Goal: Information Seeking & Learning: Learn about a topic

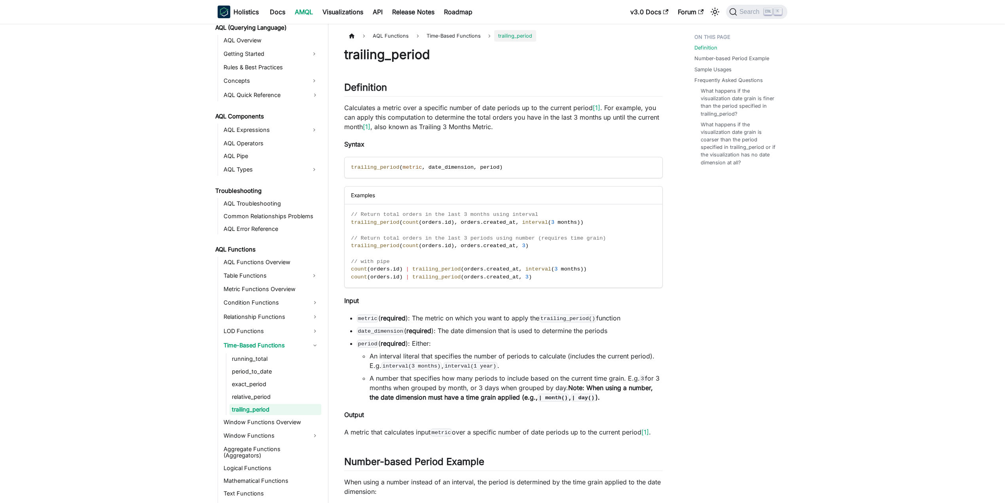
scroll to position [361, 0]
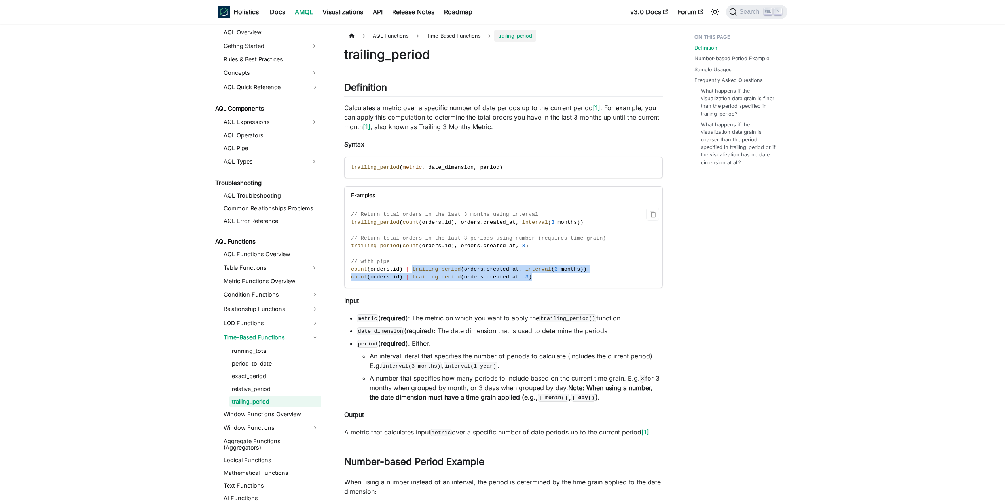
drag, startPoint x: 406, startPoint y: 268, endPoint x: 557, endPoint y: 285, distance: 152.1
click at [557, 285] on code "// Return total orders in the last 3 months using interval trailing_period ( co…" at bounding box center [503, 245] width 317 height 83
click at [264, 352] on link "running_total" at bounding box center [276, 350] width 92 height 11
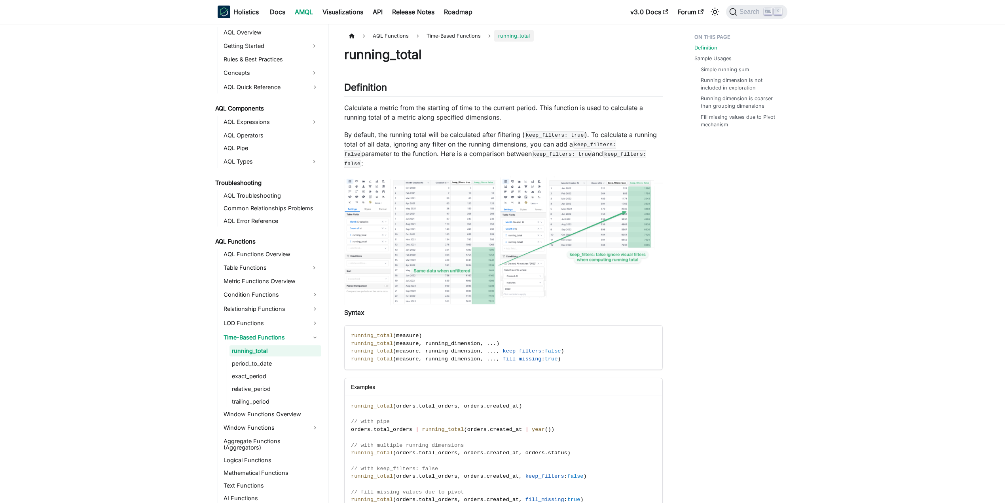
click at [465, 266] on img at bounding box center [503, 240] width 319 height 129
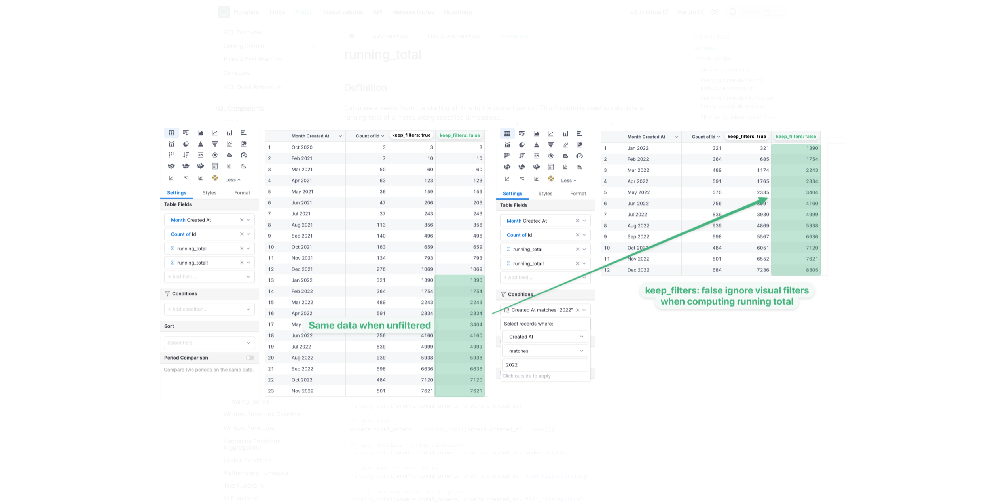
click at [220, 43] on div at bounding box center [502, 251] width 1005 height 503
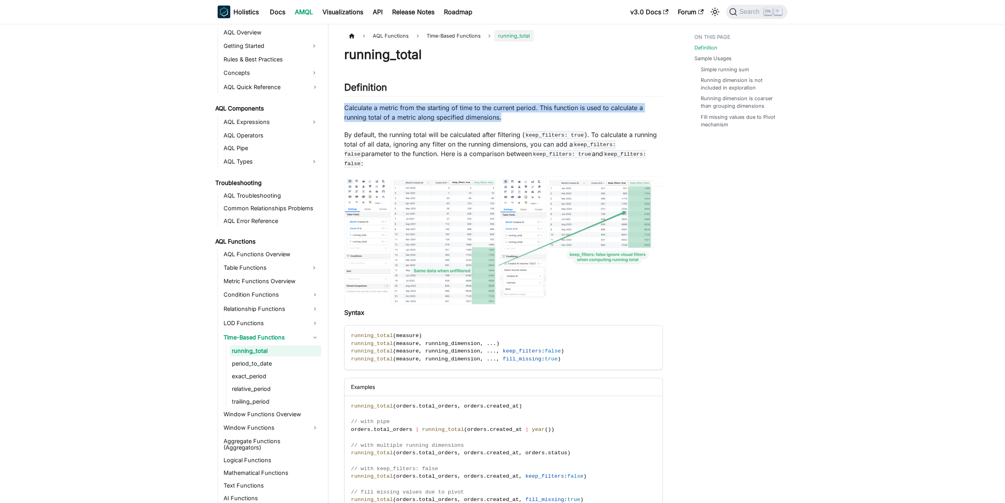
drag, startPoint x: 346, startPoint y: 110, endPoint x: 527, endPoint y: 114, distance: 181.3
click at [528, 114] on p "Calculate a metric from the starting of time to the current period. This functi…" at bounding box center [503, 112] width 319 height 19
click at [527, 114] on p "Calculate a metric from the starting of time to the current period. This functi…" at bounding box center [503, 112] width 319 height 19
drag, startPoint x: 458, startPoint y: 110, endPoint x: 342, endPoint y: 107, distance: 115.6
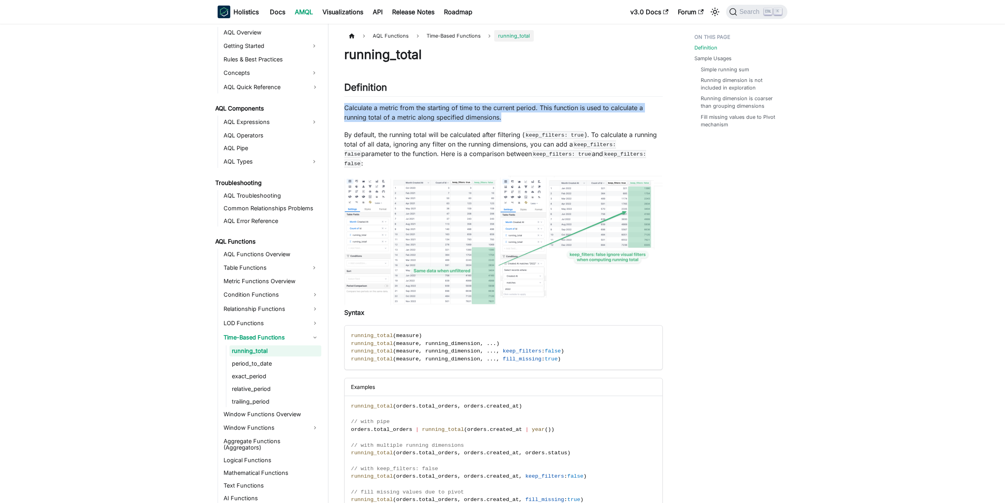
drag, startPoint x: 344, startPoint y: 107, endPoint x: 532, endPoint y: 112, distance: 188.9
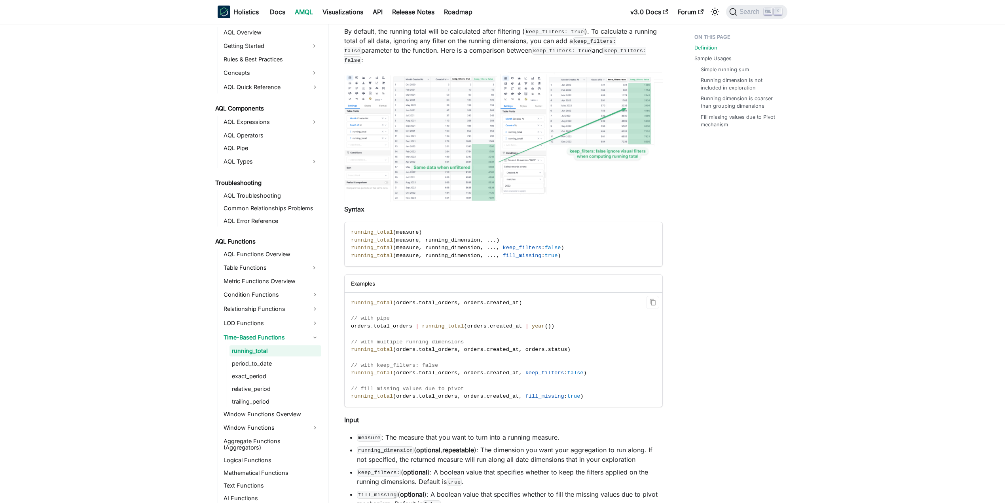
scroll to position [105, 0]
drag, startPoint x: 351, startPoint y: 293, endPoint x: 554, endPoint y: 295, distance: 203.0
click at [554, 295] on code "running_total ( orders . total_orders , orders . created_at ) // with pipe orde…" at bounding box center [503, 347] width 317 height 114
drag, startPoint x: 524, startPoint y: 288, endPoint x: 355, endPoint y: 295, distance: 168.7
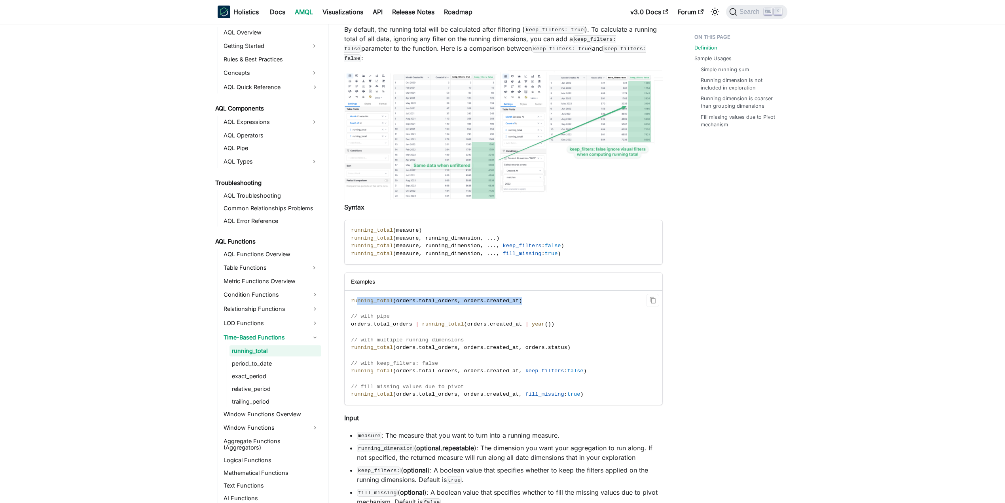
click at [355, 295] on code "running_total ( orders . total_orders , orders . created_at ) // with pipe orde…" at bounding box center [503, 347] width 317 height 114
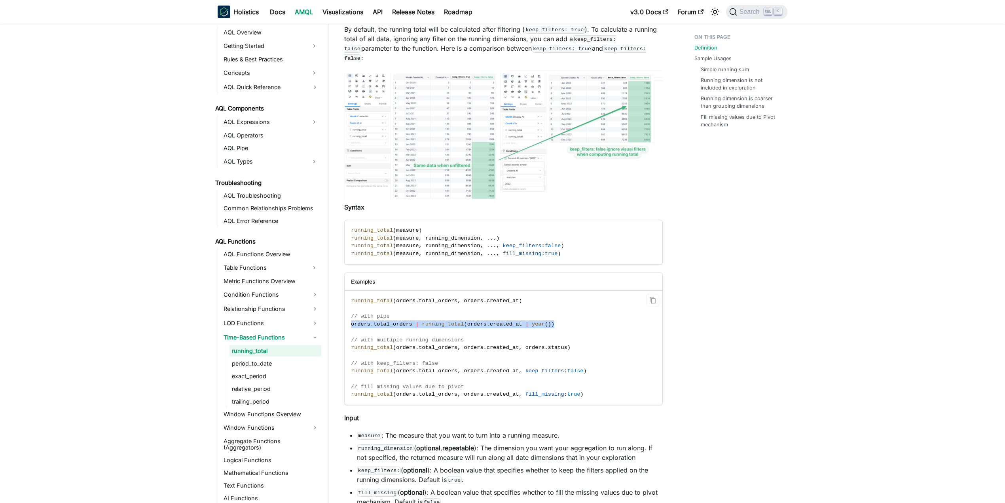
drag, startPoint x: 344, startPoint y: 312, endPoint x: 547, endPoint y: 314, distance: 202.6
click at [547, 314] on code "running_total ( orders . total_orders , orders . created_at ) // with pipe orde…" at bounding box center [503, 347] width 317 height 114
drag, startPoint x: 547, startPoint y: 314, endPoint x: 349, endPoint y: 312, distance: 197.9
click at [349, 312] on code "running_total ( orders . total_orders , orders . created_at ) // with pipe orde…" at bounding box center [503, 347] width 317 height 114
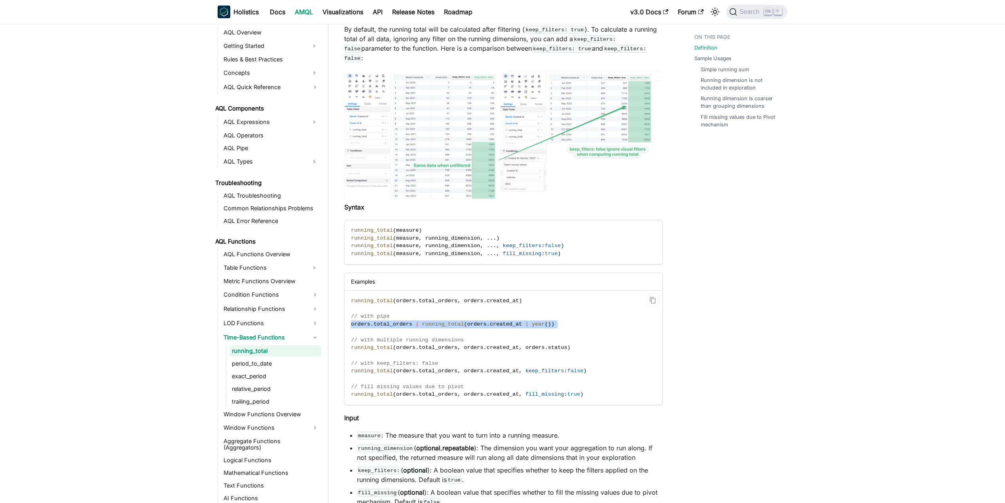
click at [349, 312] on code "running_total ( orders . total_orders , orders . created_at ) // with pipe orde…" at bounding box center [503, 347] width 317 height 114
drag, startPoint x: 458, startPoint y: 342, endPoint x: 566, endPoint y: 342, distance: 107.2
click at [566, 342] on code "running_total ( orders . total_orders , orders . created_at ) // with pipe orde…" at bounding box center [503, 347] width 317 height 114
drag, startPoint x: 566, startPoint y: 342, endPoint x: 556, endPoint y: 340, distance: 9.2
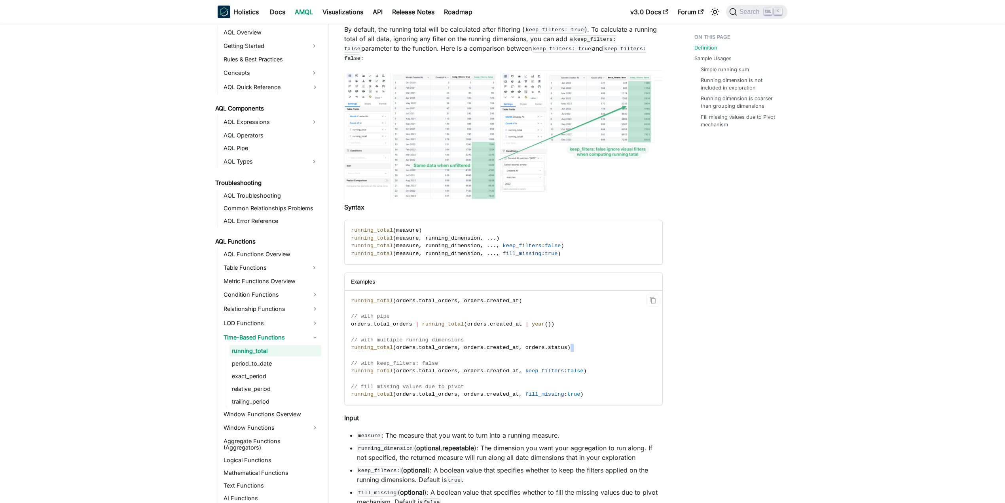
click at [556, 340] on code "running_total ( orders . total_orders , orders . created_at ) // with pipe orde…" at bounding box center [503, 347] width 317 height 114
click at [522, 368] on span at bounding box center [523, 371] width 3 height 6
drag, startPoint x: 350, startPoint y: 352, endPoint x: 580, endPoint y: 375, distance: 231.1
click at [580, 375] on code "running_total ( orders . total_orders , orders . created_at ) // with pipe orde…" at bounding box center [503, 347] width 317 height 114
click at [252, 363] on link "period_to_date" at bounding box center [276, 363] width 92 height 11
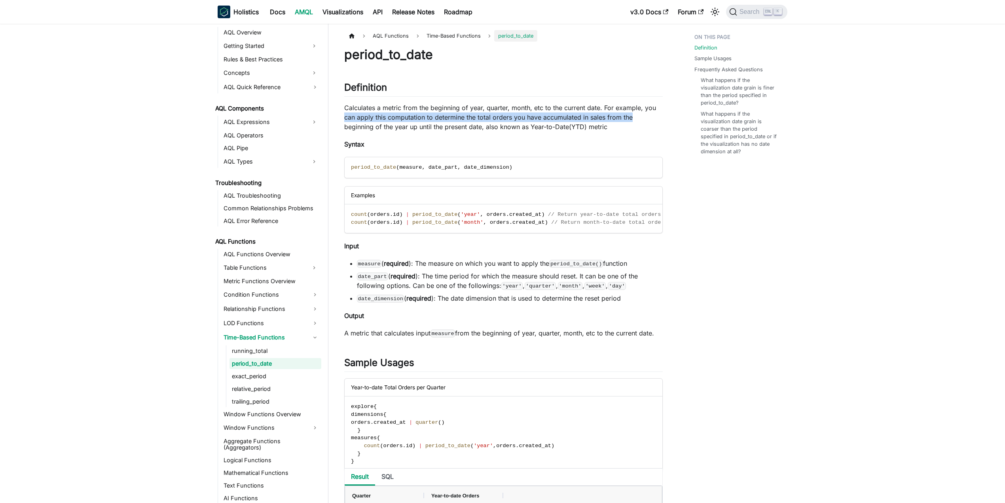
drag, startPoint x: 344, startPoint y: 117, endPoint x: 637, endPoint y: 118, distance: 292.9
click at [637, 118] on p "Calculates a metric from the beginning of year, quarter, month, etc to the curr…" at bounding box center [503, 117] width 319 height 28
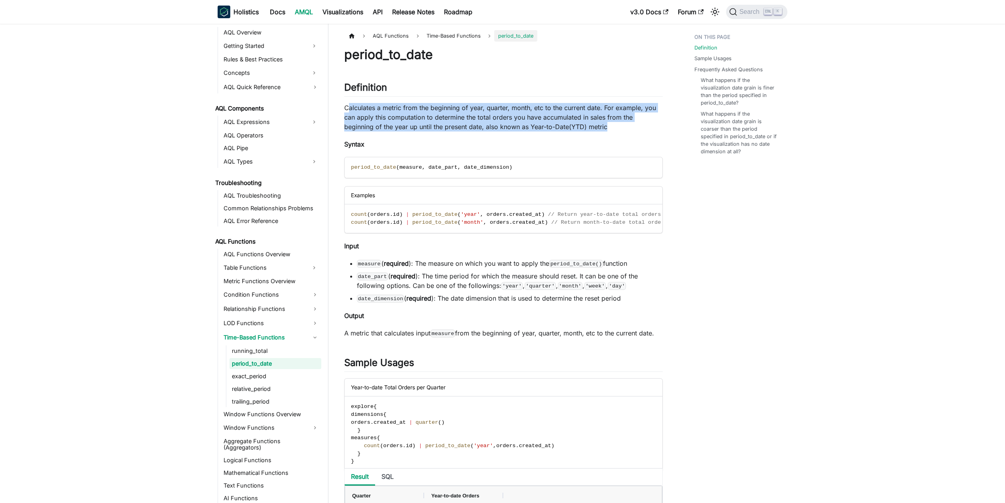
drag, startPoint x: 551, startPoint y: 126, endPoint x: 347, endPoint y: 110, distance: 204.8
click at [347, 110] on p "Calculates a metric from the beginning of year, quarter, month, etc to the curr…" at bounding box center [503, 117] width 319 height 28
drag, startPoint x: 359, startPoint y: 263, endPoint x: 652, endPoint y: 266, distance: 293.7
click at [652, 266] on li "measure ( required ): The measure on which you want to apply the period_to_date…" at bounding box center [510, 262] width 306 height 9
click at [651, 265] on li "measure ( required ): The measure on which you want to apply the period_to_date…" at bounding box center [510, 262] width 306 height 9
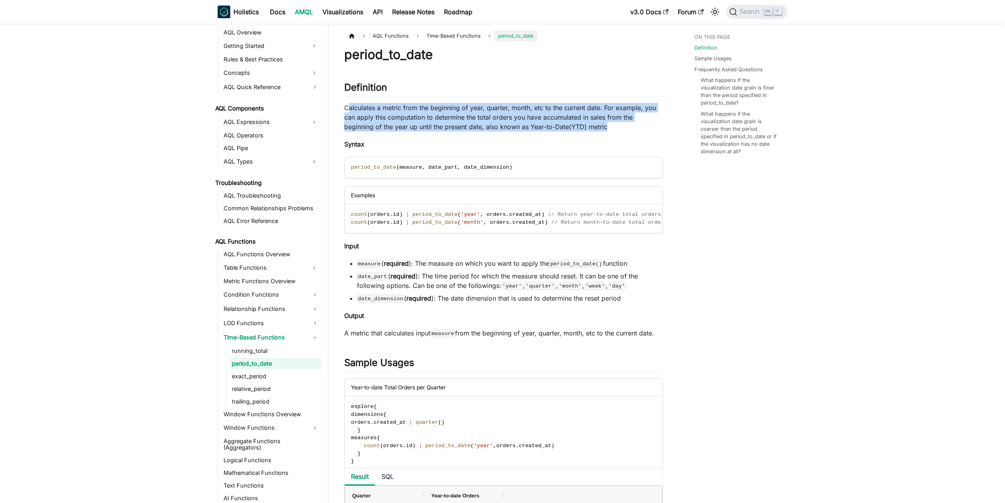
drag, startPoint x: 638, startPoint y: 260, endPoint x: 434, endPoint y: 249, distance: 204.1
click at [249, 378] on link "exact_period" at bounding box center [276, 375] width 92 height 11
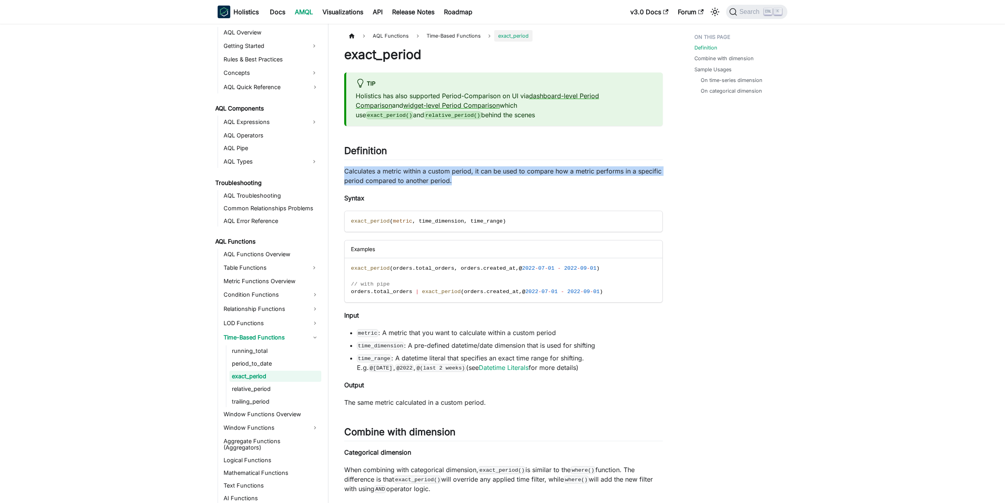
drag, startPoint x: 346, startPoint y: 163, endPoint x: 461, endPoint y: 173, distance: 115.2
click at [461, 173] on p "Calculates a metric within a custom period, it can be used to compare how a met…" at bounding box center [503, 175] width 319 height 19
drag, startPoint x: 461, startPoint y: 173, endPoint x: 355, endPoint y: 164, distance: 106.1
click at [355, 166] on p "Calculates a metric within a custom period, it can be used to compare how a met…" at bounding box center [503, 175] width 319 height 19
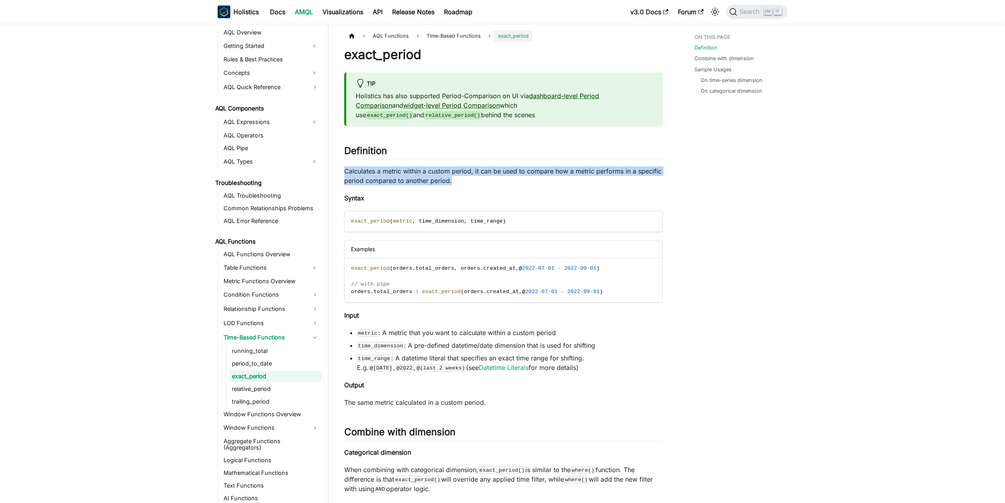
click at [355, 166] on p "Calculates a metric within a custom period, it can be used to compare how a met…" at bounding box center [503, 175] width 319 height 19
drag, startPoint x: 344, startPoint y: 160, endPoint x: 462, endPoint y: 168, distance: 118.2
click at [462, 168] on p "Calculates a metric within a custom period, it can be used to compare how a met…" at bounding box center [503, 175] width 319 height 19
drag, startPoint x: 462, startPoint y: 168, endPoint x: 336, endPoint y: 167, distance: 126.3
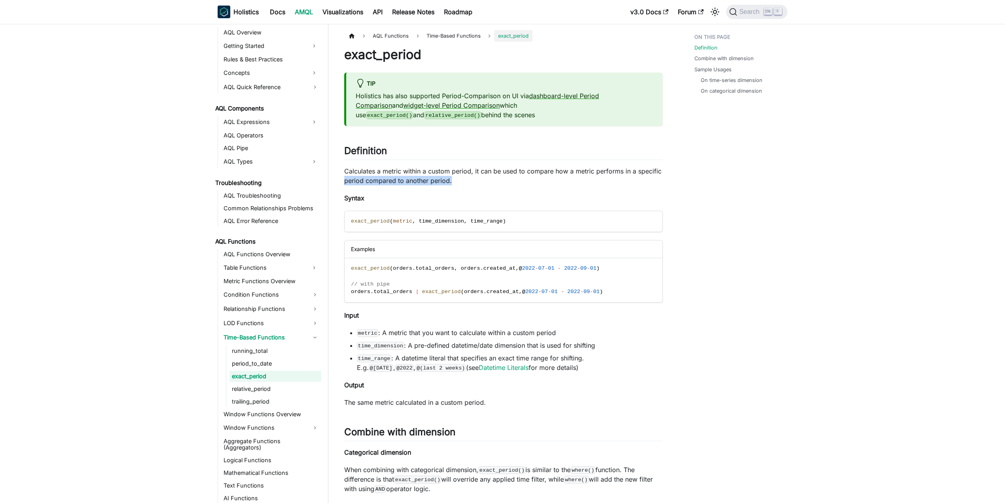
drag, startPoint x: 350, startPoint y: 212, endPoint x: 512, endPoint y: 215, distance: 161.9
click at [512, 215] on code "exact_period ( metric , time_dimension , time_range )" at bounding box center [503, 221] width 317 height 21
click at [510, 214] on code "exact_period ( metric , time_dimension , time_range )" at bounding box center [503, 221] width 317 height 21
drag, startPoint x: 503, startPoint y: 211, endPoint x: 363, endPoint y: 213, distance: 140.1
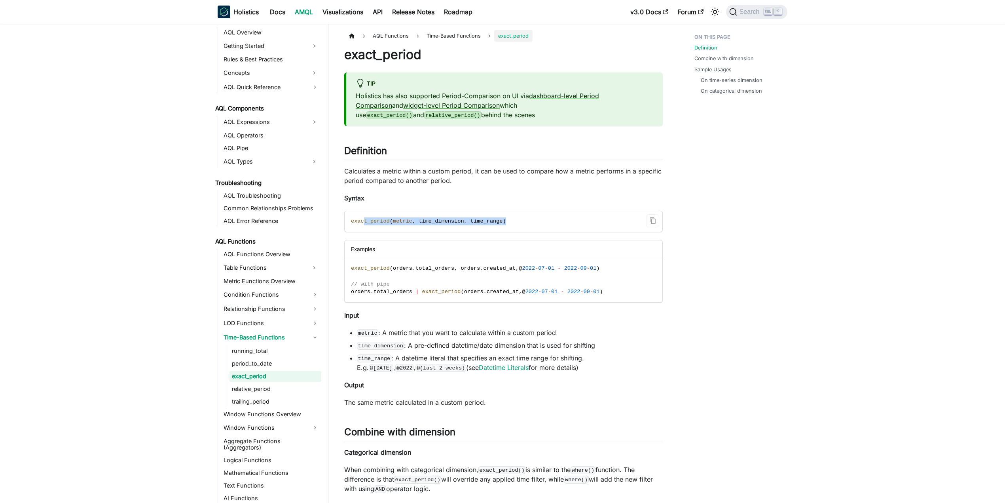
click at [363, 213] on code "exact_period ( metric , time_dimension , time_range )" at bounding box center [503, 221] width 317 height 21
drag, startPoint x: 406, startPoint y: 334, endPoint x: 597, endPoint y: 333, distance: 190.7
click at [597, 340] on li "time_dimension : A pre-defined datetime/date dimension that is used for shifting" at bounding box center [510, 344] width 306 height 9
click at [596, 340] on li "time_dimension : A pre-defined datetime/date dimension that is used for shifting" at bounding box center [510, 344] width 306 height 9
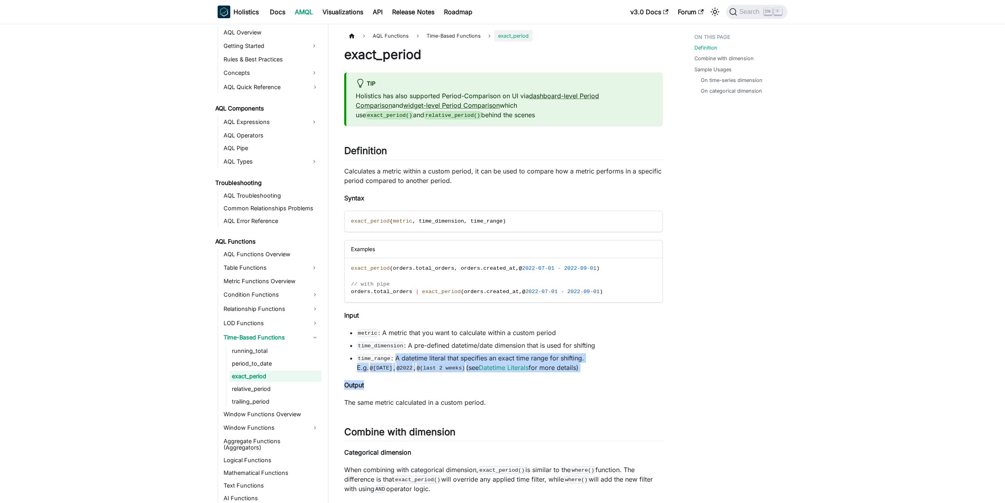
drag, startPoint x: 394, startPoint y: 347, endPoint x: 645, endPoint y: 364, distance: 251.1
click at [591, 357] on li "time_range : A datetime literal that specifies an exact time range for shifting…" at bounding box center [510, 362] width 306 height 19
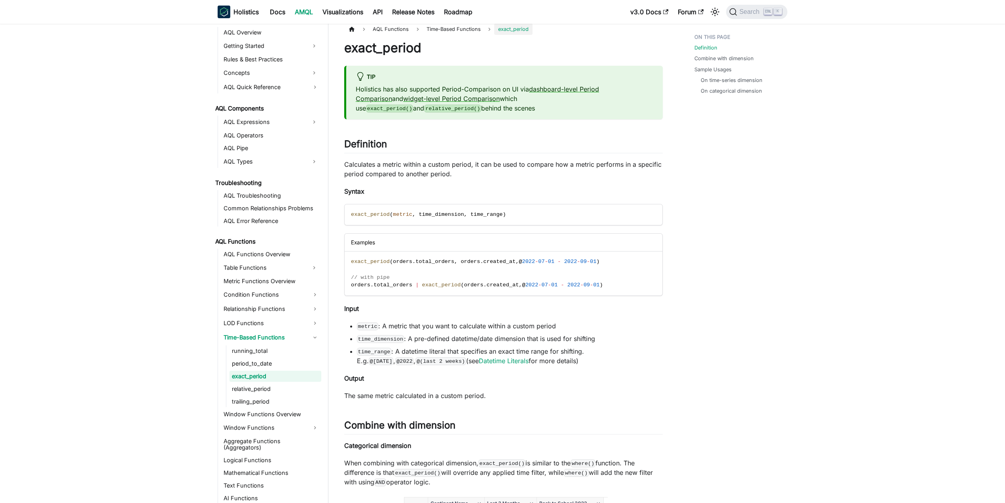
scroll to position [53, 0]
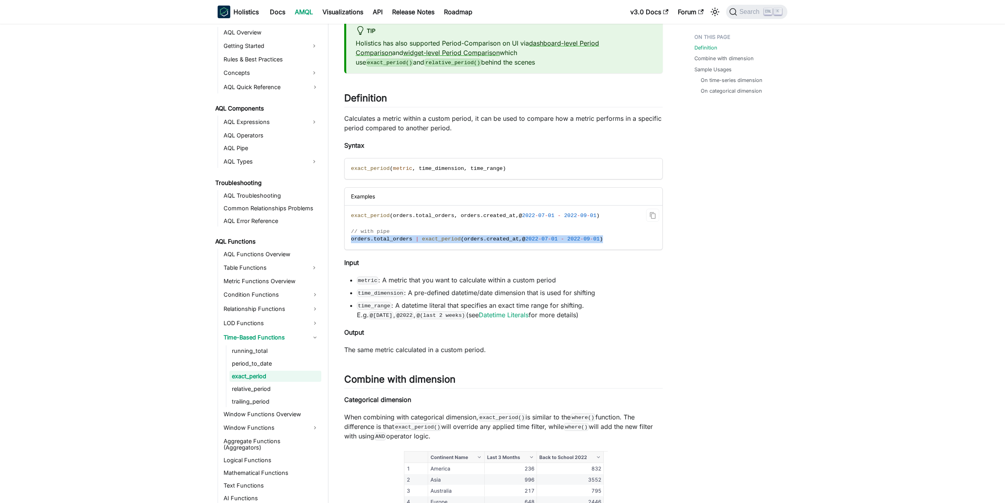
drag, startPoint x: 346, startPoint y: 230, endPoint x: 602, endPoint y: 235, distance: 256.5
click at [602, 235] on code "exact_period ( orders . total_orders , orders . created_at , @ 2022 - 07 - 01 -…" at bounding box center [503, 227] width 317 height 44
click at [599, 230] on code "exact_period ( orders . total_orders , orders . created_at , @ 2022 - 07 - 01 -…" at bounding box center [503, 227] width 317 height 44
drag, startPoint x: 595, startPoint y: 229, endPoint x: 350, endPoint y: 203, distance: 246.4
click at [350, 205] on code "exact_period ( orders . total_orders , orders . created_at , @ 2022 - 07 - 01 -…" at bounding box center [503, 227] width 317 height 44
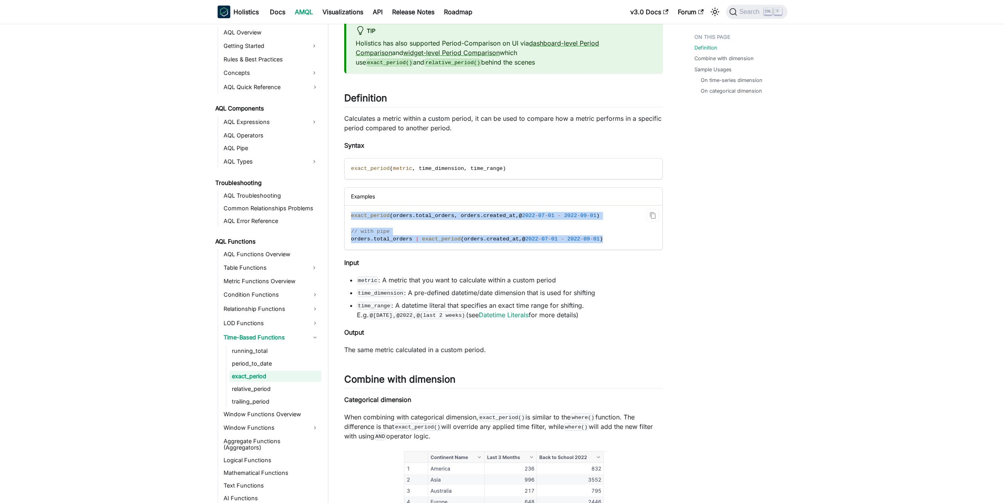
click at [350, 205] on code "exact_period ( orders . total_orders , orders . created_at , @ 2022 - 07 - 01 -…" at bounding box center [503, 227] width 317 height 44
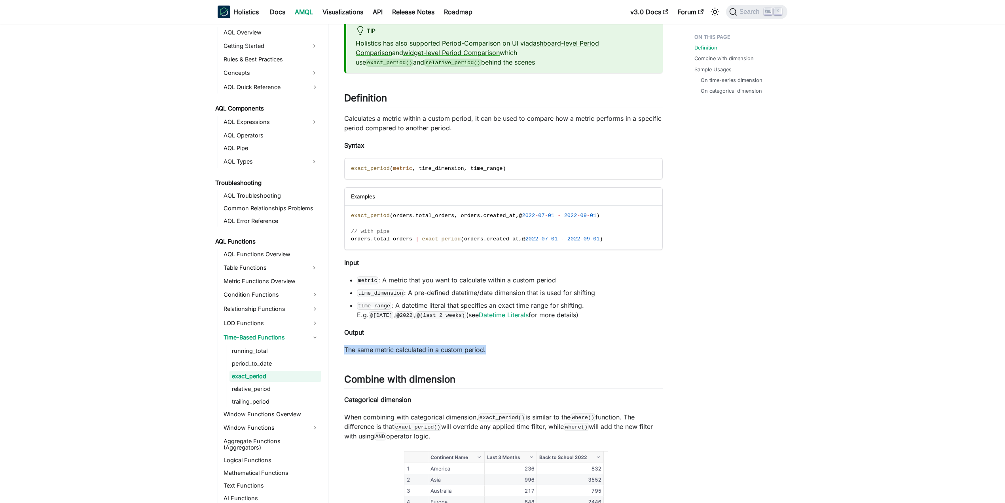
drag, startPoint x: 344, startPoint y: 337, endPoint x: 512, endPoint y: 342, distance: 167.5
click at [512, 345] on p "The same metric calculated in a custom period." at bounding box center [503, 349] width 319 height 9
drag, startPoint x: 505, startPoint y: 342, endPoint x: 344, endPoint y: 337, distance: 161.5
click at [344, 345] on p "The same metric calculated in a custom period." at bounding box center [503, 349] width 319 height 9
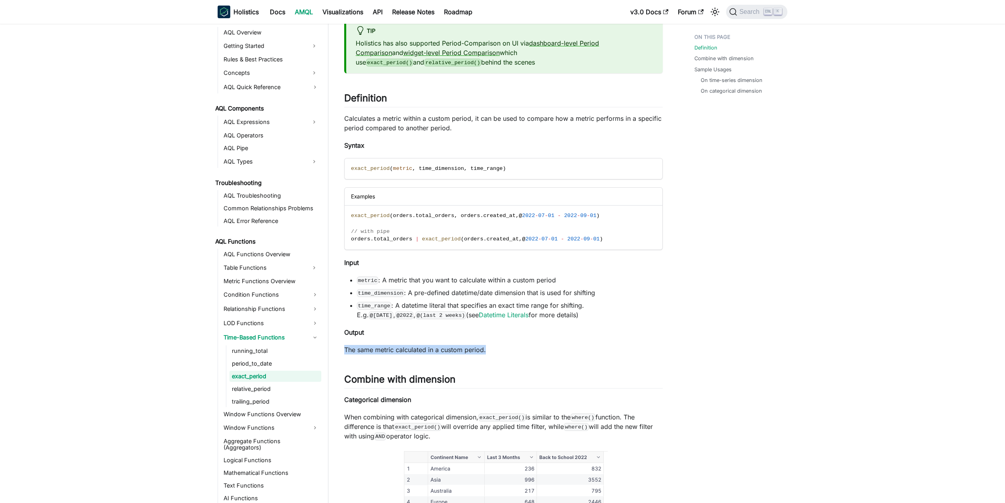
click at [344, 345] on p "The same metric calculated in a custom period." at bounding box center [503, 349] width 319 height 9
drag, startPoint x: 344, startPoint y: 338, endPoint x: 508, endPoint y: 338, distance: 164.2
click at [508, 345] on p "The same metric calculated in a custom period." at bounding box center [503, 349] width 319 height 9
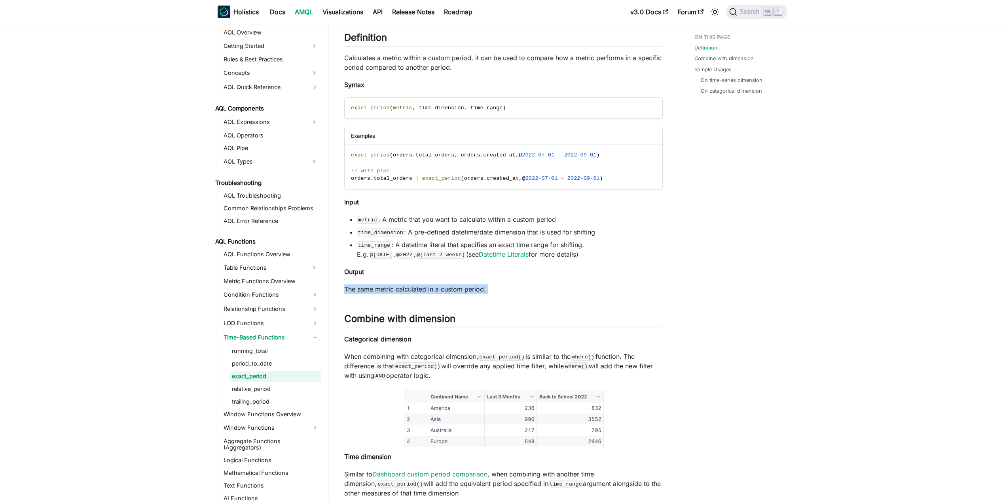
scroll to position [211, 0]
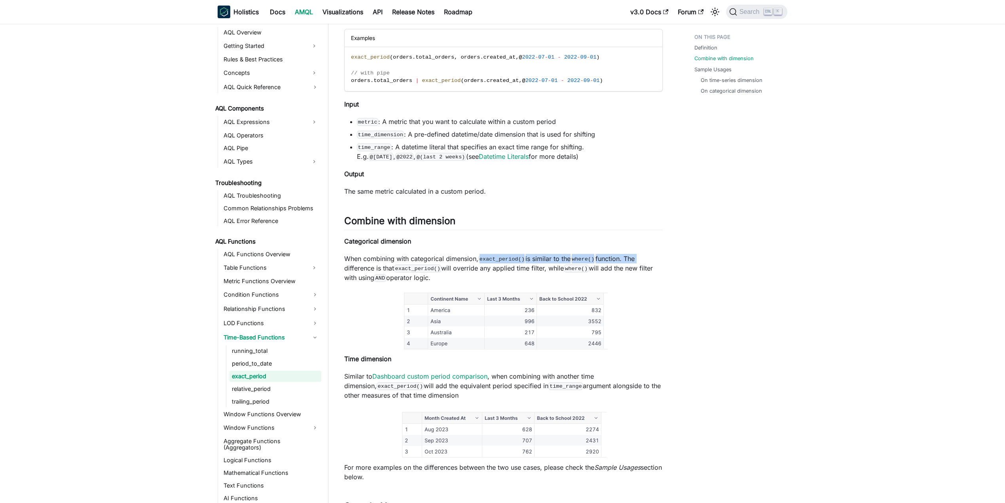
drag, startPoint x: 479, startPoint y: 252, endPoint x: 642, endPoint y: 252, distance: 163.0
click at [642, 254] on p "When combining with categorical dimension, exact_period() is similar to the whe…" at bounding box center [503, 268] width 319 height 28
drag, startPoint x: 344, startPoint y: 257, endPoint x: 458, endPoint y: 264, distance: 115.0
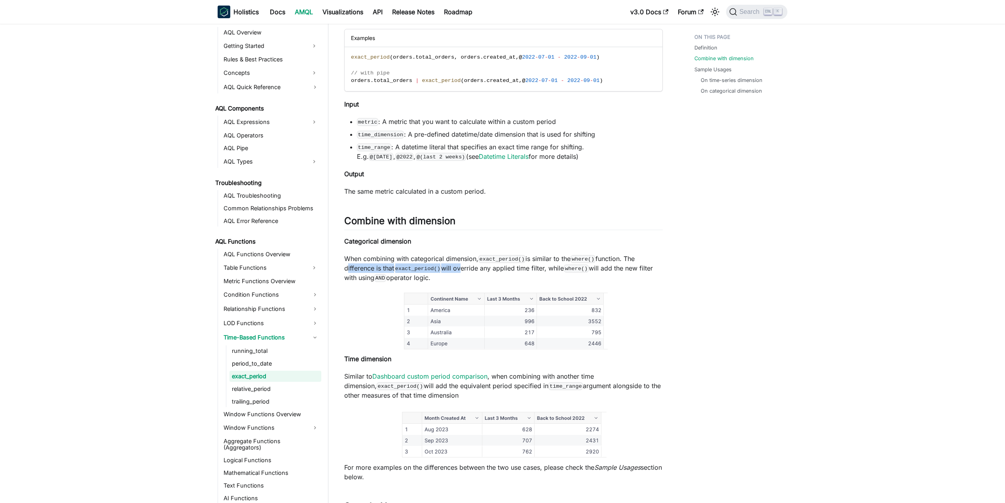
click at [458, 264] on p "When combining with categorical dimension, exact_period() is similar to the whe…" at bounding box center [503, 268] width 319 height 28
drag, startPoint x: 440, startPoint y: 260, endPoint x: 472, endPoint y: 267, distance: 32.4
click at [472, 267] on p "When combining with categorical dimension, exact_period() is similar to the whe…" at bounding box center [503, 268] width 319 height 28
drag, startPoint x: 468, startPoint y: 267, endPoint x: 328, endPoint y: 248, distance: 140.6
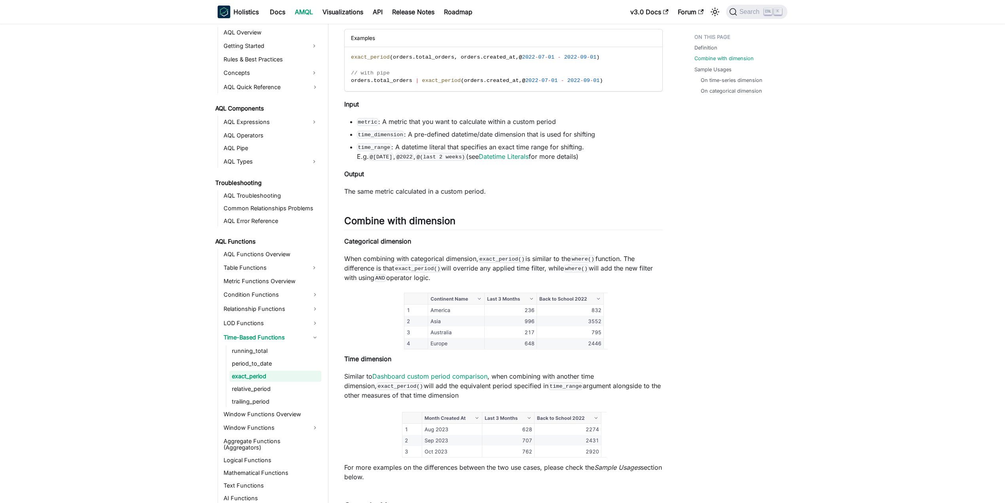
click at [345, 254] on p "When combining with categorical dimension, exact_period() is similar to the whe…" at bounding box center [503, 268] width 319 height 28
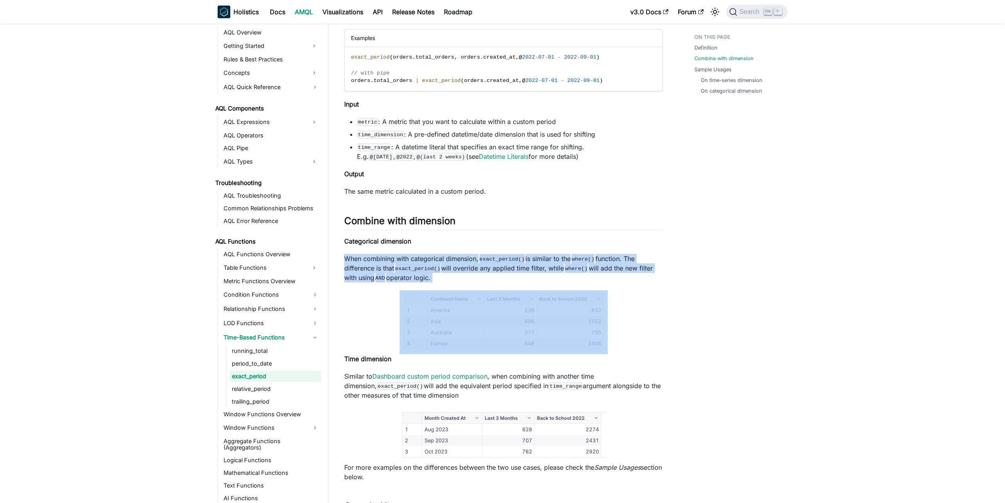
drag, startPoint x: 345, startPoint y: 249, endPoint x: 467, endPoint y: 271, distance: 123.4
click at [467, 271] on p "When combining with categorical dimension, exact_period() is similar to the whe…" at bounding box center [503, 268] width 319 height 28
drag, startPoint x: 345, startPoint y: 349, endPoint x: 465, endPoint y: 384, distance: 124.1
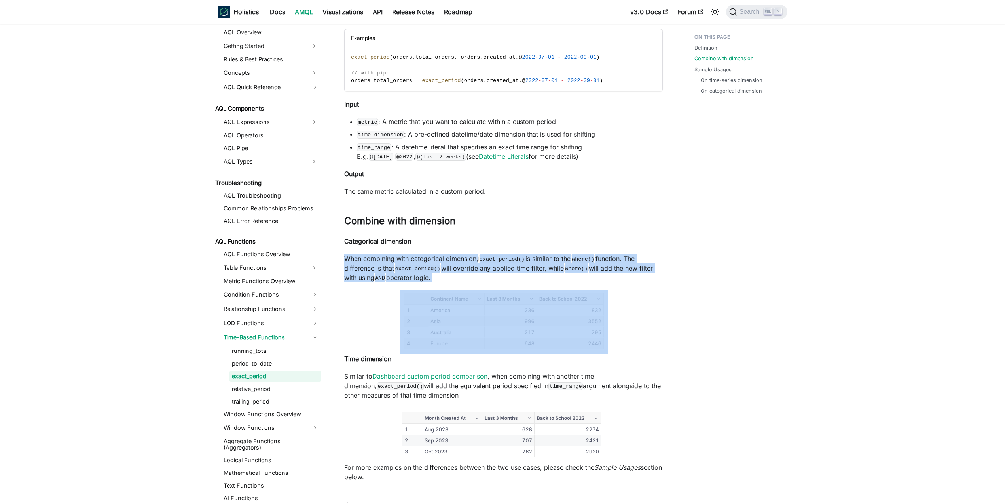
click at [465, 384] on p "Similar to Dashboard custom period comparison , when combining with another tim…" at bounding box center [503, 385] width 319 height 28
drag, startPoint x: 458, startPoint y: 384, endPoint x: 344, endPoint y: 369, distance: 115.4
click at [344, 371] on p "Similar to Dashboard custom period comparison , when combining with another tim…" at bounding box center [503, 385] width 319 height 28
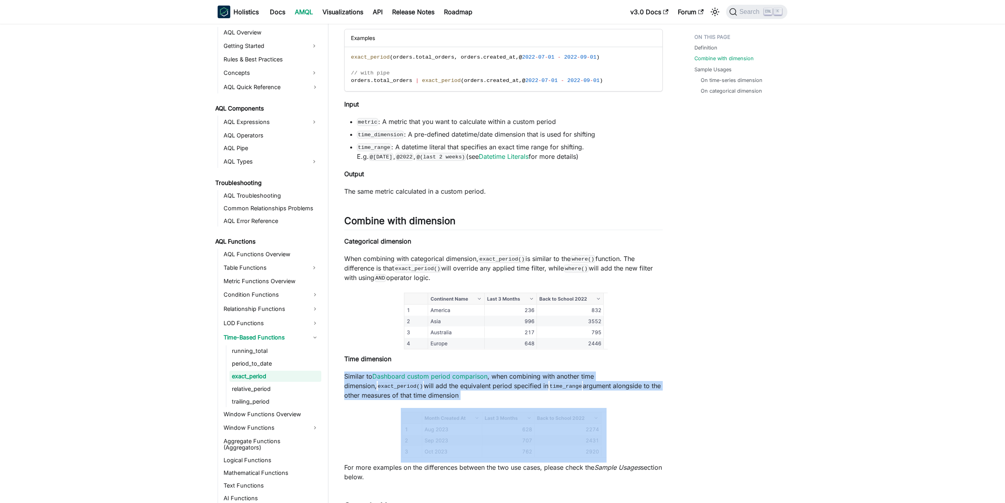
drag, startPoint x: 344, startPoint y: 369, endPoint x: 476, endPoint y: 388, distance: 133.9
click at [476, 388] on p "Similar to Dashboard custom period comparison , when combining with another tim…" at bounding box center [503, 385] width 319 height 28
click at [475, 388] on p "Similar to Dashboard custom period comparison , when combining with another tim…" at bounding box center [503, 385] width 319 height 28
drag, startPoint x: 458, startPoint y: 385, endPoint x: 346, endPoint y: 371, distance: 112.8
click at [346, 371] on p "Similar to Dashboard custom period comparison , when combining with another tim…" at bounding box center [503, 385] width 319 height 28
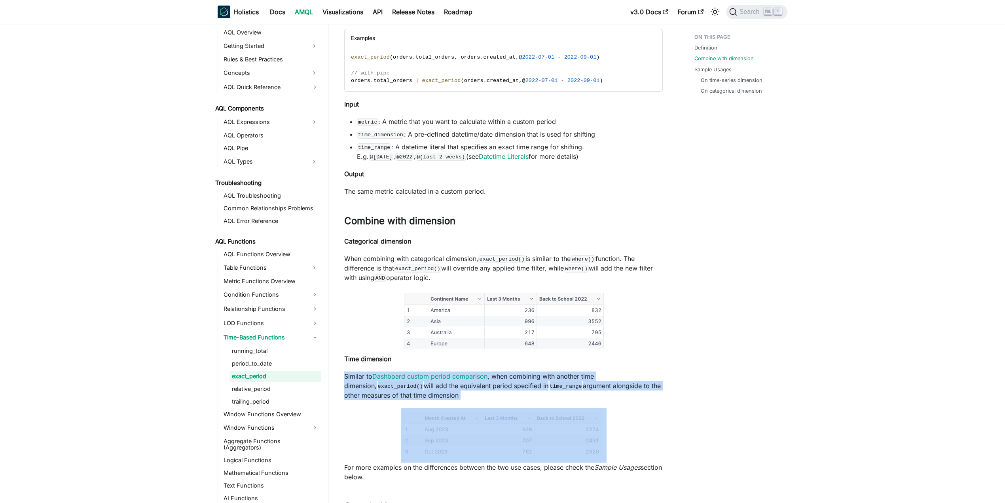
click at [454, 391] on p "Similar to Dashboard custom period comparison , when combining with another tim…" at bounding box center [503, 385] width 319 height 28
drag, startPoint x: 453, startPoint y: 390, endPoint x: 393, endPoint y: 379, distance: 61.1
click at [393, 380] on p "Similar to Dashboard custom period comparison , when combining with another tim…" at bounding box center [503, 385] width 319 height 28
click at [393, 379] on p "Similar to Dashboard custom period comparison , when combining with another tim…" at bounding box center [503, 385] width 319 height 28
drag, startPoint x: 393, startPoint y: 378, endPoint x: 454, endPoint y: 384, distance: 61.2
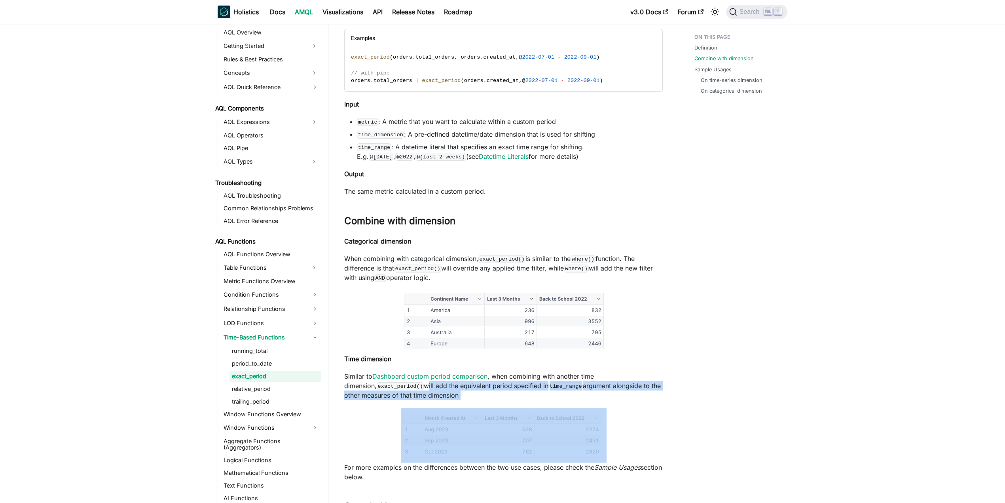
click at [454, 384] on p "Similar to Dashboard custom period comparison , when combining with another tim…" at bounding box center [503, 385] width 319 height 28
drag, startPoint x: 453, startPoint y: 383, endPoint x: 400, endPoint y: 379, distance: 52.8
click at [400, 379] on p "Similar to Dashboard custom period comparison , when combining with another tim…" at bounding box center [503, 385] width 319 height 28
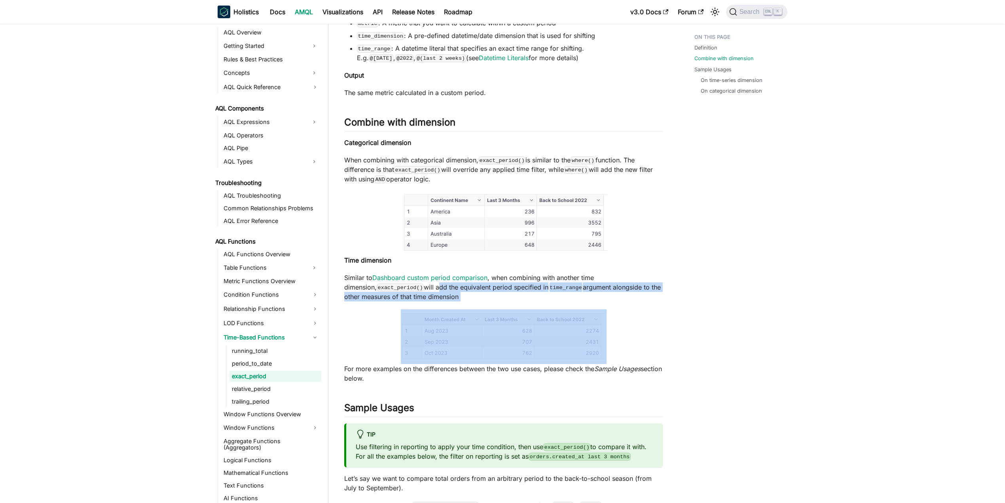
scroll to position [317, 0]
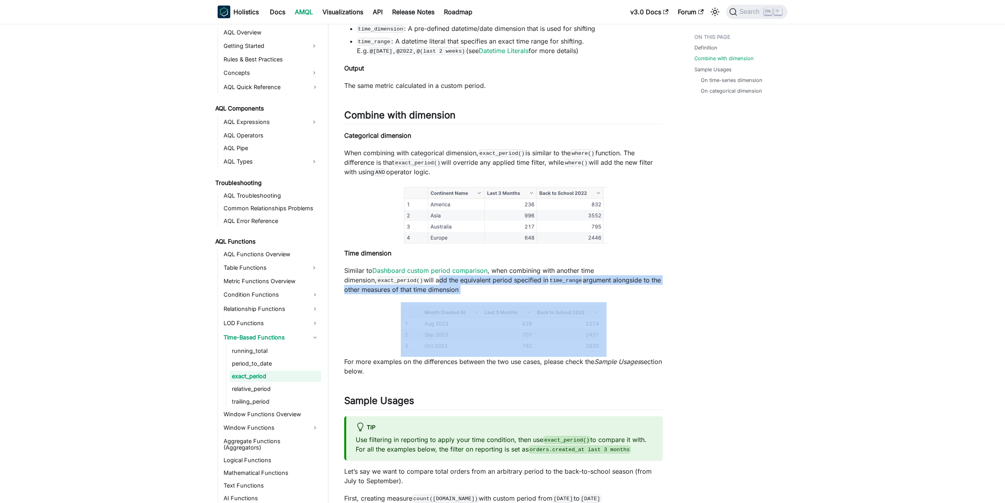
drag, startPoint x: 384, startPoint y: 362, endPoint x: 329, endPoint y: 352, distance: 55.5
click at [329, 352] on div "AQL Functions Time-Based Functions exact_period On this page exact_period tip H…" at bounding box center [503, 457] width 350 height 1488
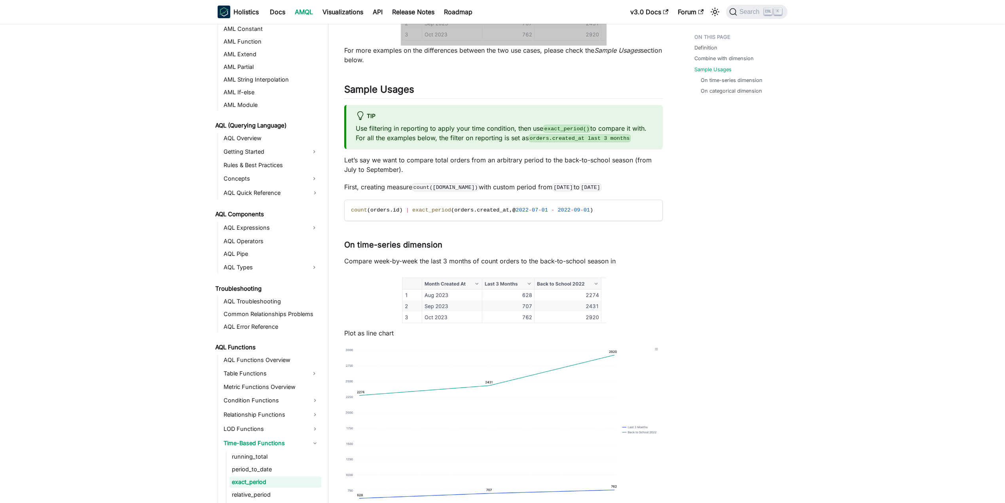
scroll to position [633, 0]
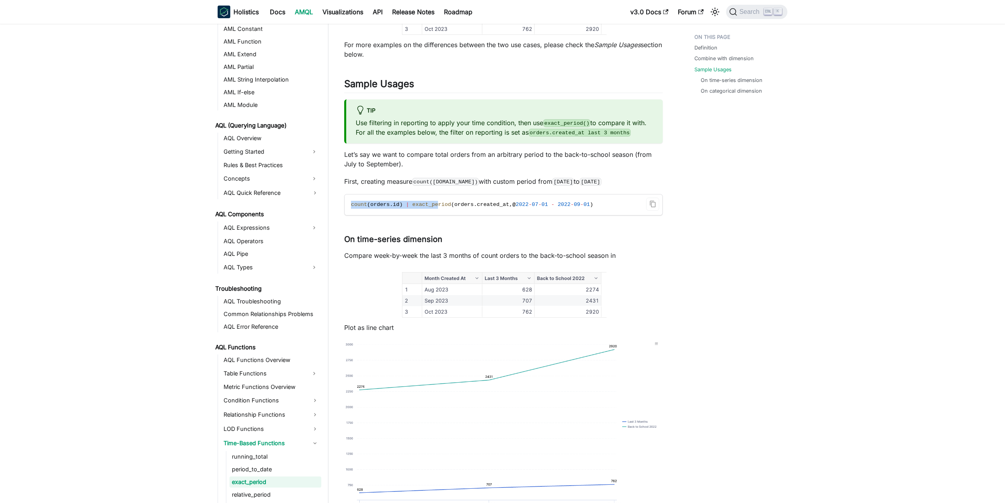
drag, startPoint x: 346, startPoint y: 195, endPoint x: 430, endPoint y: 198, distance: 84.0
click at [430, 198] on code "count ( orders . id ) | exact_period ( orders . created_at , @ 2022 - 07 - 01 -…" at bounding box center [503, 204] width 317 height 21
click at [430, 201] on span "exact_period" at bounding box center [431, 204] width 39 height 6
drag, startPoint x: 402, startPoint y: 192, endPoint x: 580, endPoint y: 195, distance: 177.7
click at [580, 195] on code "count ( orders . id ) | exact_period ( orders . created_at , @ 2022 - 07 - 01 -…" at bounding box center [503, 204] width 317 height 21
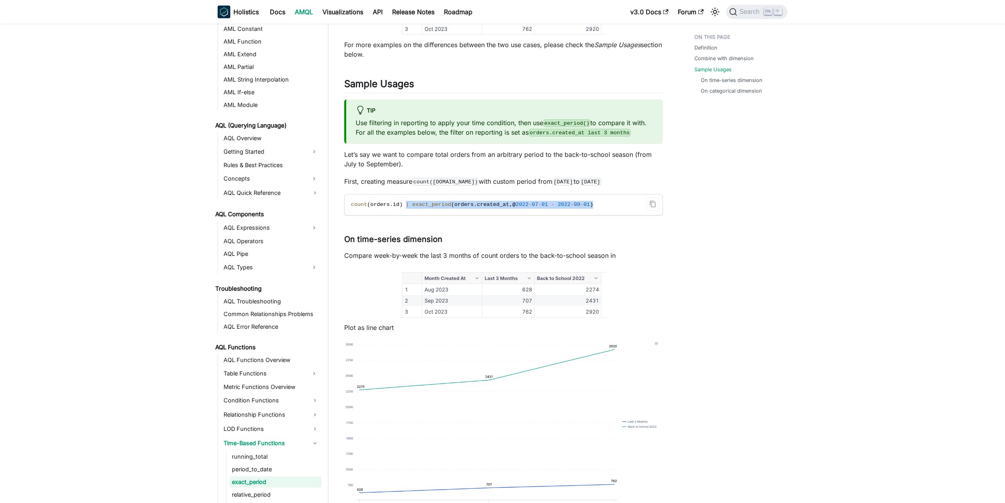
click at [516, 201] on span "2022" at bounding box center [522, 204] width 13 height 6
drag, startPoint x: 504, startPoint y: 197, endPoint x: 572, endPoint y: 197, distance: 68.1
click at [572, 201] on span "count ( orders . id ) | exact_period ( orders . created_at , @ 2022 - 07 - 01 -…" at bounding box center [472, 204] width 242 height 6
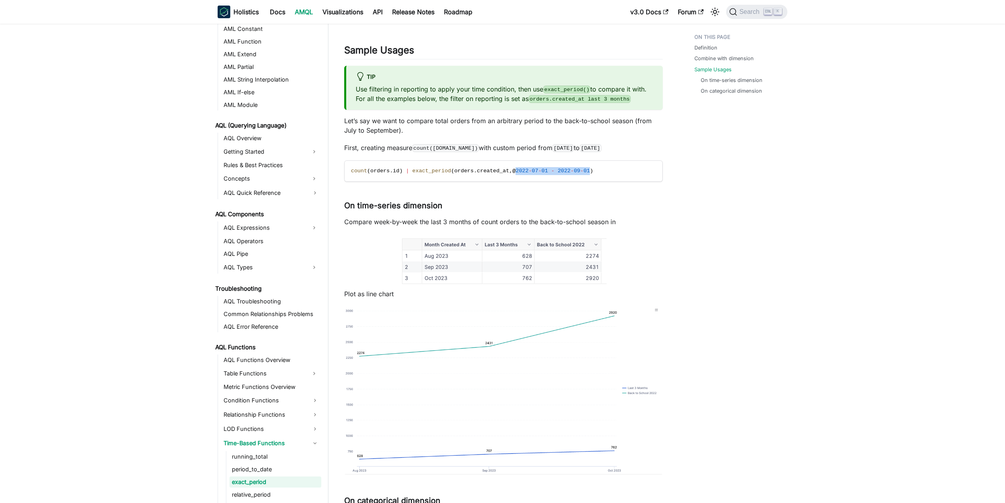
scroll to position [686, 0]
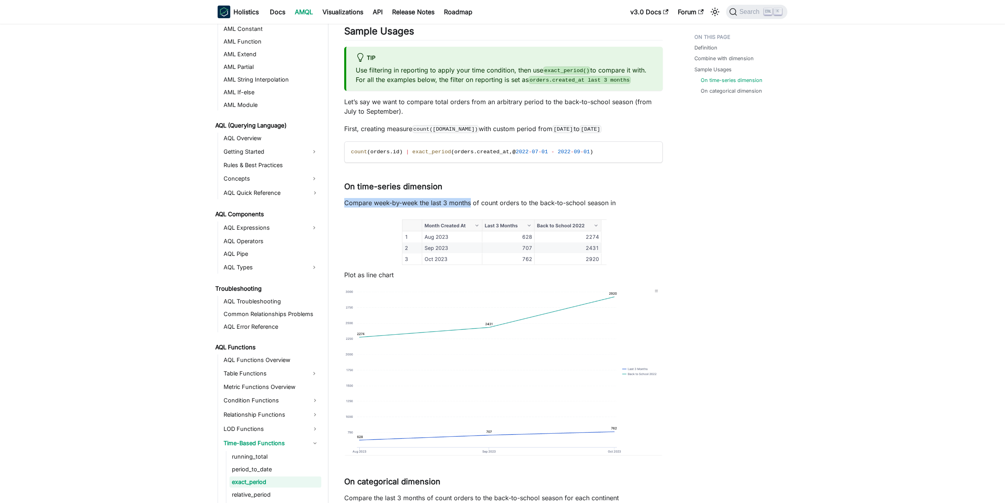
drag, startPoint x: 344, startPoint y: 194, endPoint x: 472, endPoint y: 195, distance: 128.2
click at [472, 195] on article "AQL Functions Time-Based Functions exact_period On this page exact_period tip H…" at bounding box center [503, 52] width 331 height 1417
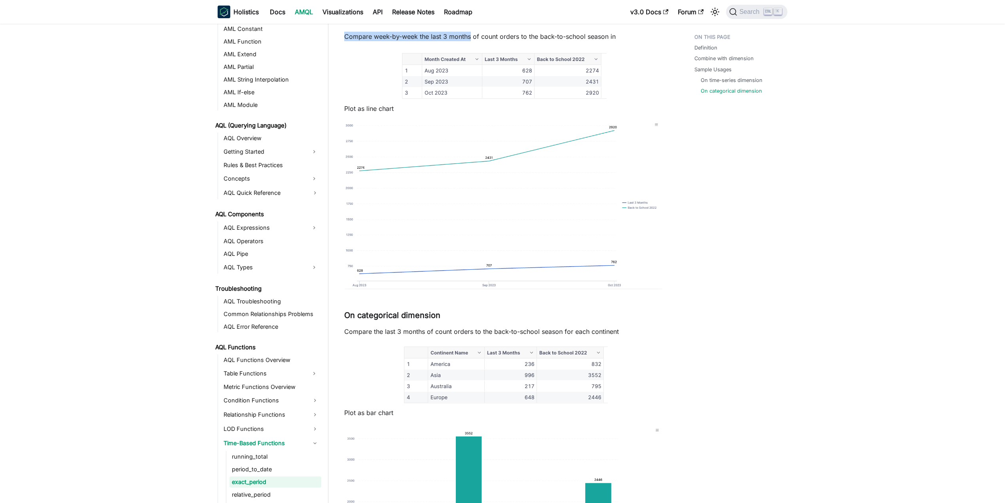
scroll to position [950, 0]
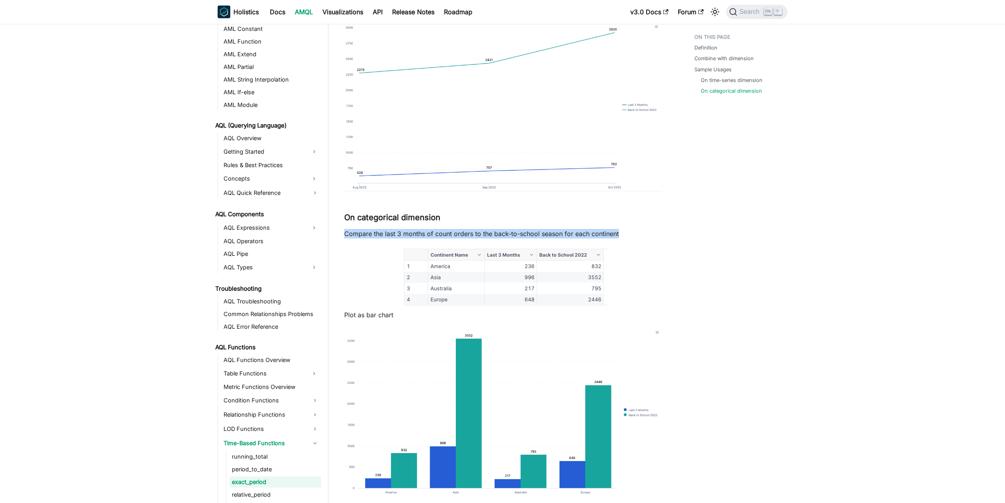
drag, startPoint x: 344, startPoint y: 225, endPoint x: 621, endPoint y: 225, distance: 276.6
click at [621, 229] on p "Compare the last 3 months of count orders to the back-to-school season for each…" at bounding box center [503, 233] width 319 height 9
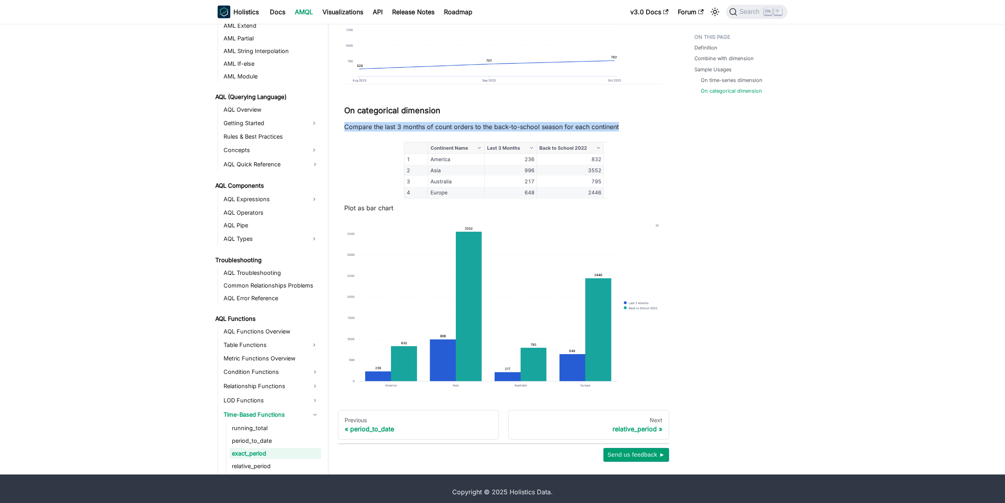
scroll to position [414, 0]
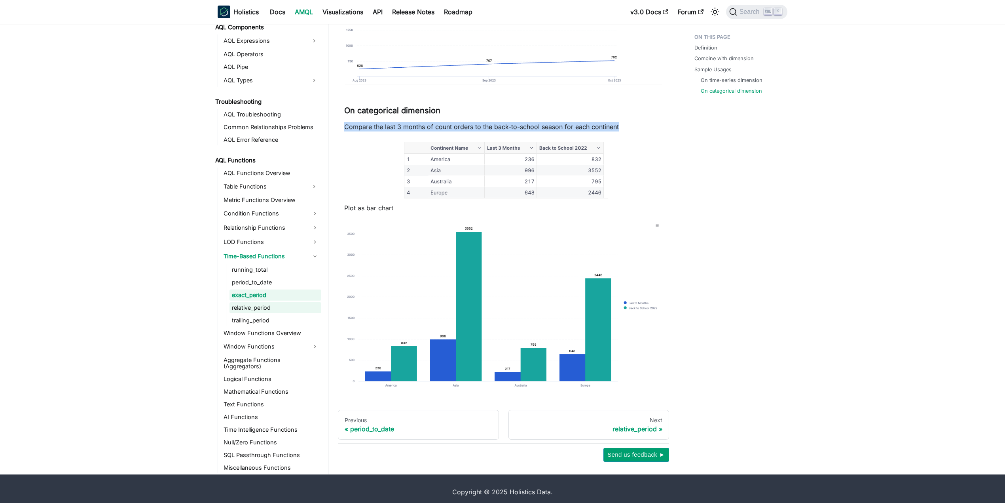
click at [267, 303] on link "relative_period" at bounding box center [276, 307] width 92 height 11
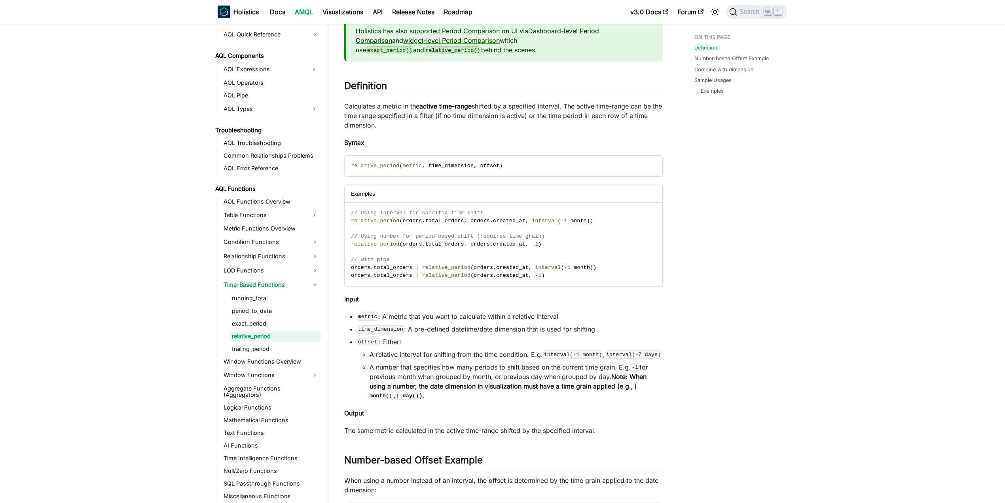
scroll to position [317, 0]
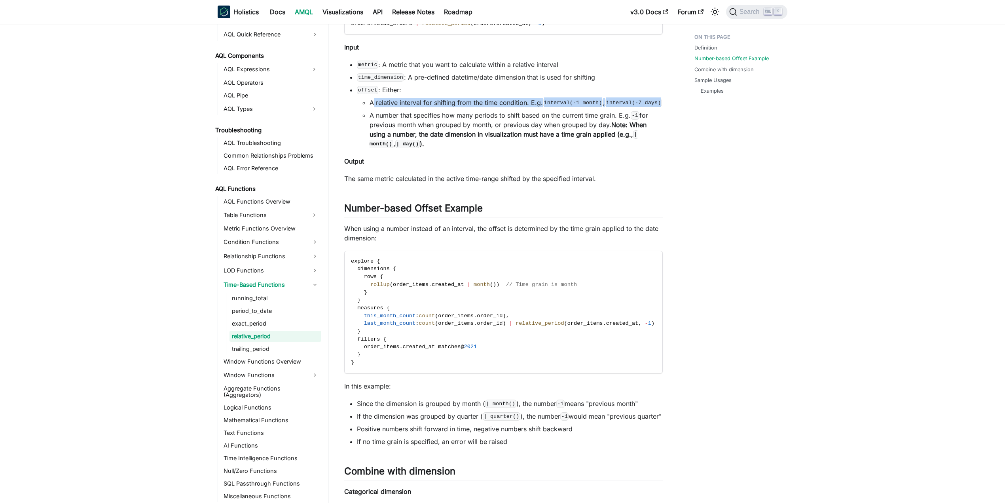
drag, startPoint x: 374, startPoint y: 101, endPoint x: 659, endPoint y: 102, distance: 284.9
click at [659, 102] on li "A relative interval for shifting from the time condition. E.g. interval(-1 mont…" at bounding box center [516, 102] width 293 height 9
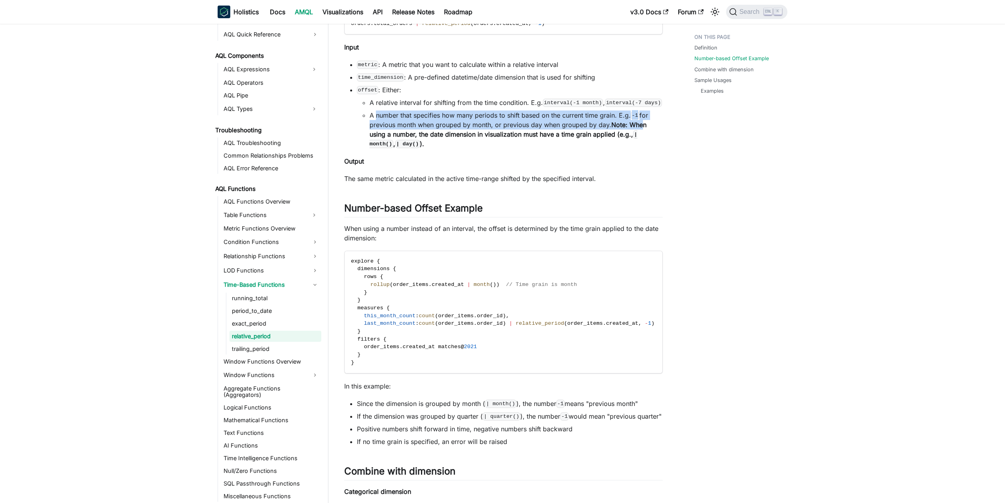
drag, startPoint x: 376, startPoint y: 115, endPoint x: 642, endPoint y: 130, distance: 266.8
click at [642, 130] on li "A number that specifies how many periods to shift based on the current time gra…" at bounding box center [516, 129] width 293 height 38
click at [643, 130] on li "A number that specifies how many periods to shift based on the current time gra…" at bounding box center [516, 129] width 293 height 38
drag, startPoint x: 425, startPoint y: 143, endPoint x: 365, endPoint y: 120, distance: 64.2
click at [365, 120] on ul "A relative interval for shifting from the time condition. E.g. interval(-1 mont…" at bounding box center [510, 123] width 306 height 51
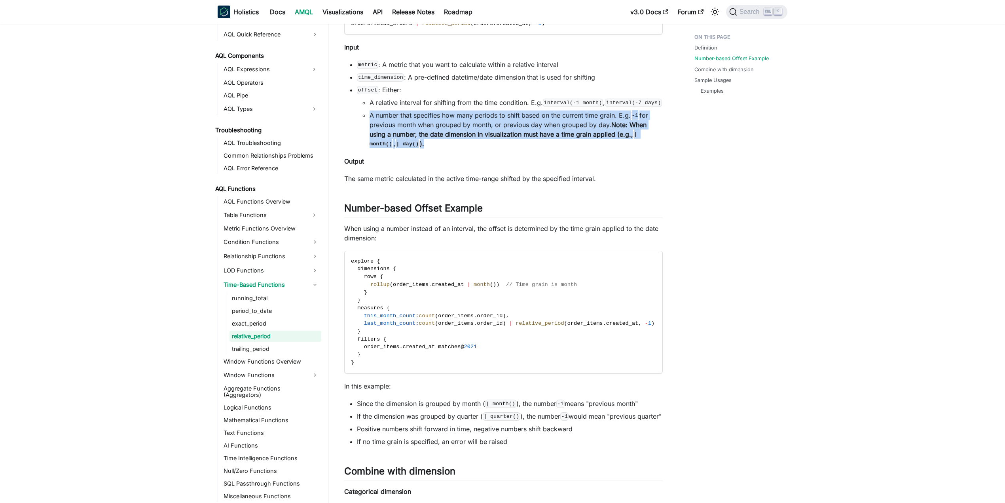
click at [465, 146] on li "A number that specifies how many periods to shift based on the current time gra…" at bounding box center [516, 129] width 293 height 38
drag, startPoint x: 457, startPoint y: 142, endPoint x: 388, endPoint y: 112, distance: 75.1
click at [388, 112] on li "A number that specifies how many periods to shift based on the current time gra…" at bounding box center [516, 129] width 293 height 38
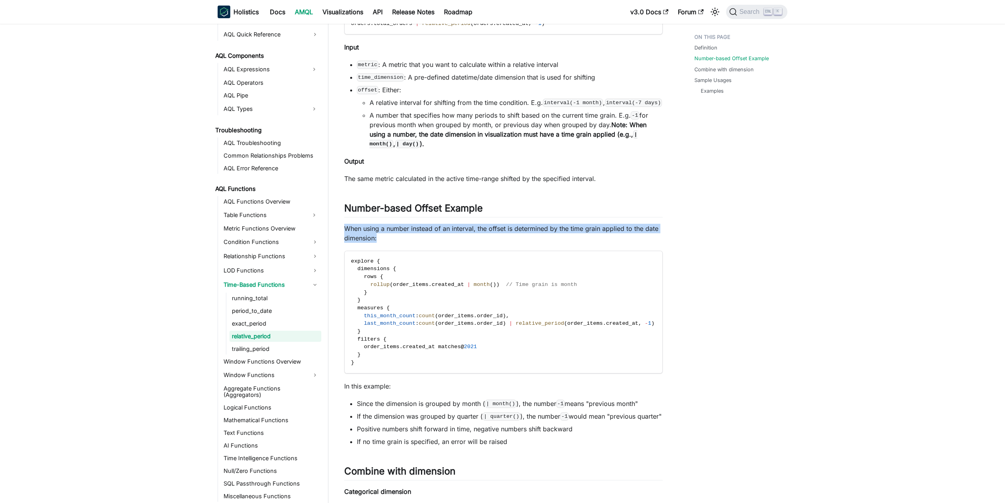
drag, startPoint x: 347, startPoint y: 229, endPoint x: 395, endPoint y: 236, distance: 48.4
click at [395, 236] on p "When using a number instead of an interval, the offset is determined by the tim…" at bounding box center [503, 233] width 319 height 19
click at [387, 240] on p "When using a number instead of an interval, the offset is determined by the tim…" at bounding box center [503, 233] width 319 height 19
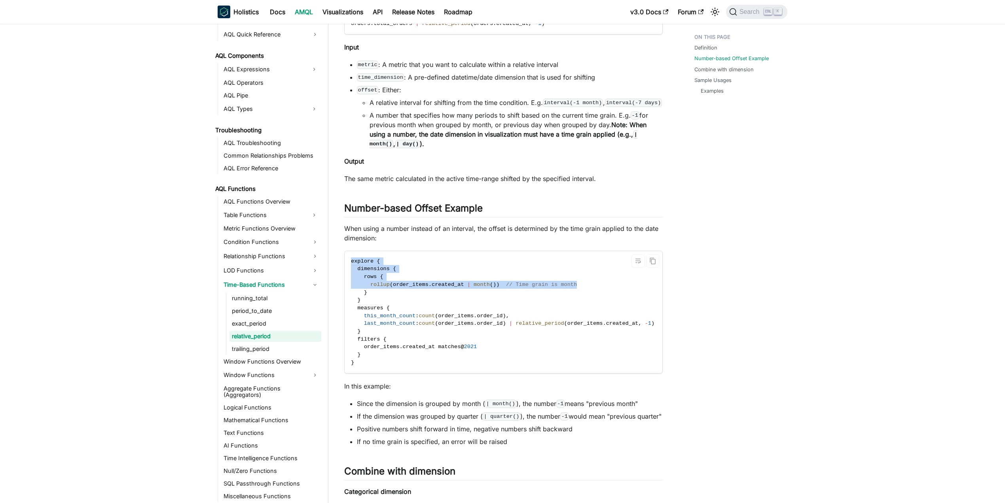
drag, startPoint x: 351, startPoint y: 260, endPoint x: 567, endPoint y: 288, distance: 217.9
click at [567, 288] on code "explore { dimensions { rows { rollup ( order_items . created_at | month ( ) ) /…" at bounding box center [534, 312] width 378 height 122
drag, startPoint x: 559, startPoint y: 283, endPoint x: 501, endPoint y: 285, distance: 57.8
click at [501, 285] on code "explore { dimensions { rows { rollup ( order_items . created_at | month ( ) ) /…" at bounding box center [534, 312] width 378 height 122
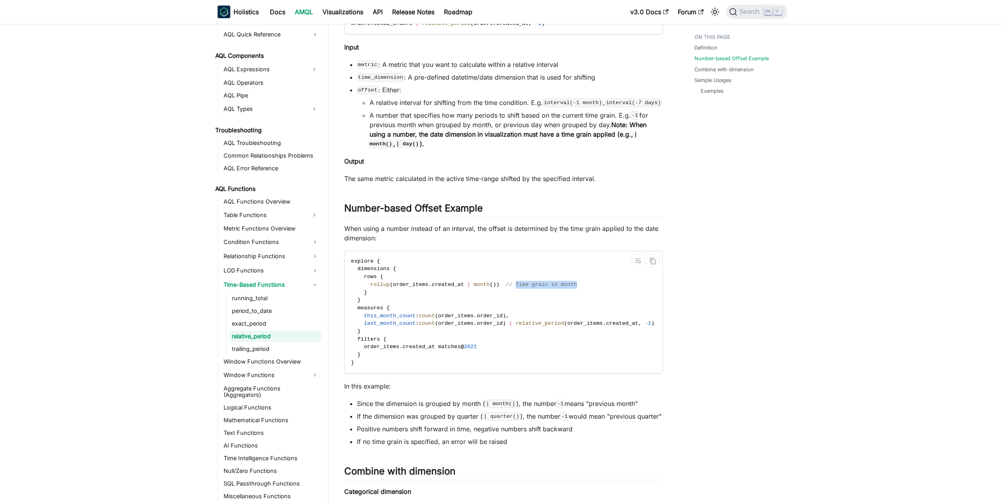
click at [506, 285] on span "// Time grain is month" at bounding box center [541, 284] width 71 height 6
drag, startPoint x: 499, startPoint y: 283, endPoint x: 572, endPoint y: 283, distance: 72.8
click at [572, 283] on code "explore { dimensions { rows { rollup ( order_items . created_at | month ( ) ) /…" at bounding box center [534, 312] width 378 height 122
click at [571, 283] on code "explore { dimensions { rows { rollup ( order_items . created_at | month ( ) ) /…" at bounding box center [534, 312] width 378 height 122
click at [413, 290] on code "explore { dimensions { rows { rollup ( order_items . created_at | month ( ) ) /…" at bounding box center [534, 312] width 378 height 122
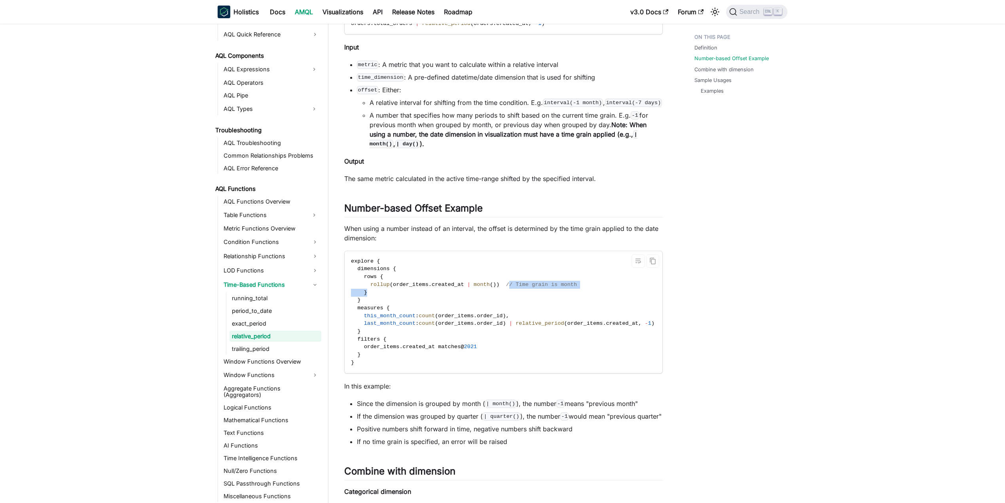
drag, startPoint x: 495, startPoint y: 286, endPoint x: 597, endPoint y: 290, distance: 102.2
click at [597, 290] on code "explore { dimensions { rows { rollup ( order_items . created_at | month ( ) ) /…" at bounding box center [534, 312] width 378 height 122
click at [516, 326] on span "relative_period" at bounding box center [540, 323] width 48 height 6
drag, startPoint x: 513, startPoint y: 326, endPoint x: 646, endPoint y: 323, distance: 133.4
click at [648, 322] on span "last_month_count : count ( order_items . order_id ) | relative_period ( order_i…" at bounding box center [533, 323] width 365 height 6
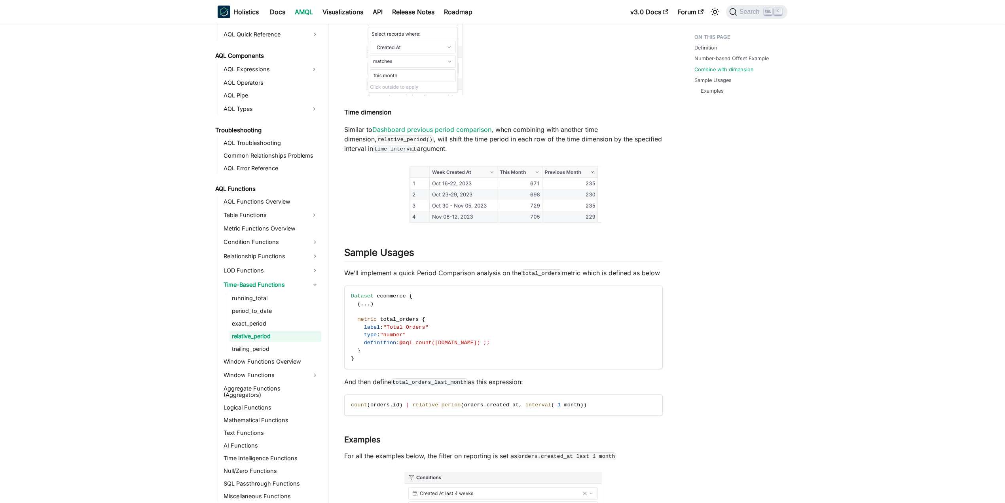
scroll to position [1108, 0]
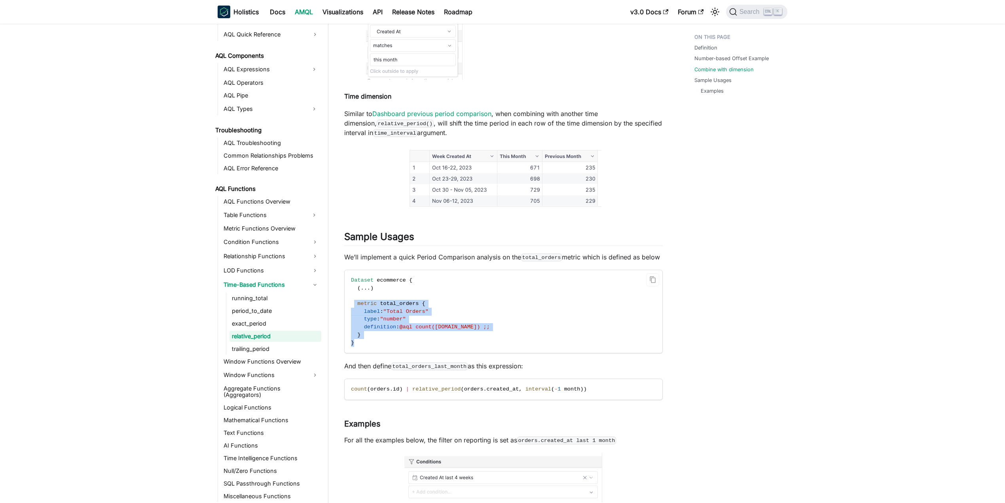
drag, startPoint x: 355, startPoint y: 313, endPoint x: 381, endPoint y: 350, distance: 45.3
click at [381, 350] on code "Dataset ecommerce { ( . . . ) metric total_orders { label : "Total Orders" type…" at bounding box center [503, 311] width 317 height 83
click at [374, 346] on code "Dataset ecommerce { ( . . . ) metric total_orders { label : "Total Orders" type…" at bounding box center [503, 311] width 317 height 83
drag, startPoint x: 366, startPoint y: 346, endPoint x: 344, endPoint y: 317, distance: 36.3
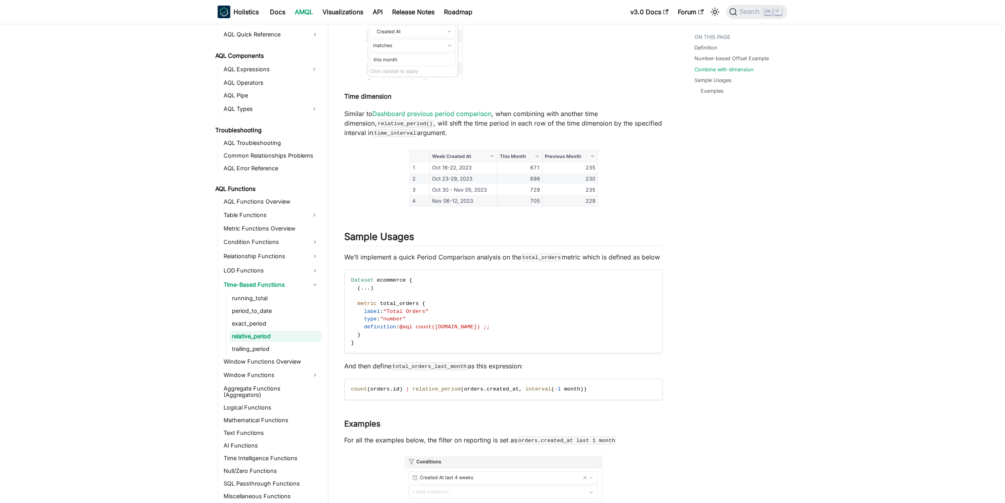
drag, startPoint x: 346, startPoint y: 315, endPoint x: 383, endPoint y: 341, distance: 45.5
click at [383, 341] on code "Dataset ecommerce { ( . . . ) metric total_orders { label : "Total Orders" type…" at bounding box center [503, 311] width 317 height 83
drag, startPoint x: 343, startPoint y: 379, endPoint x: 551, endPoint y: 374, distance: 208.2
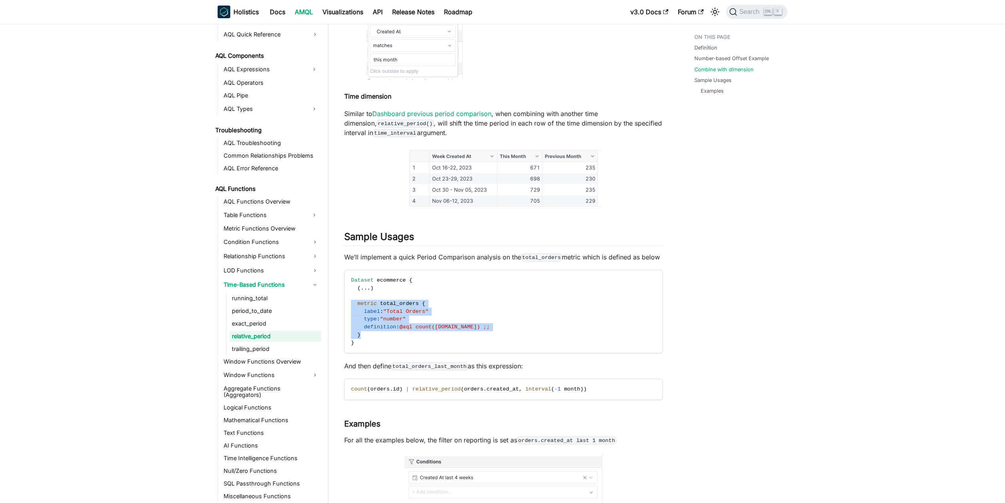
click at [545, 370] on p "And then define total_orders_last_month as this expression:" at bounding box center [503, 365] width 319 height 9
drag, startPoint x: 453, startPoint y: 398, endPoint x: 507, endPoint y: 397, distance: 54.2
click at [507, 392] on span "count ( orders . id ) | relative_period ( orders . created_at , interval ( - 1 …" at bounding box center [469, 389] width 236 height 6
drag, startPoint x: 341, startPoint y: 400, endPoint x: 404, endPoint y: 400, distance: 62.5
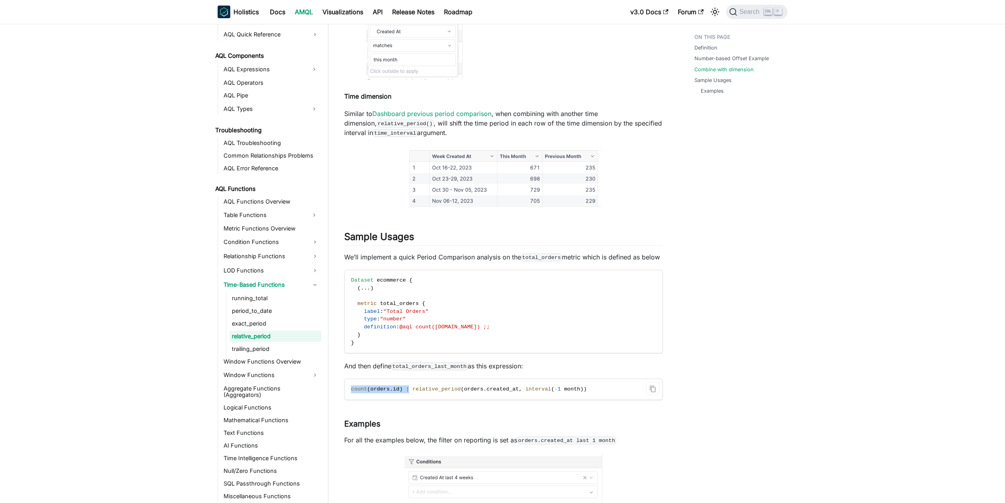
click at [567, 370] on p "And then define total_orders_last_month as this expression:" at bounding box center [503, 365] width 319 height 9
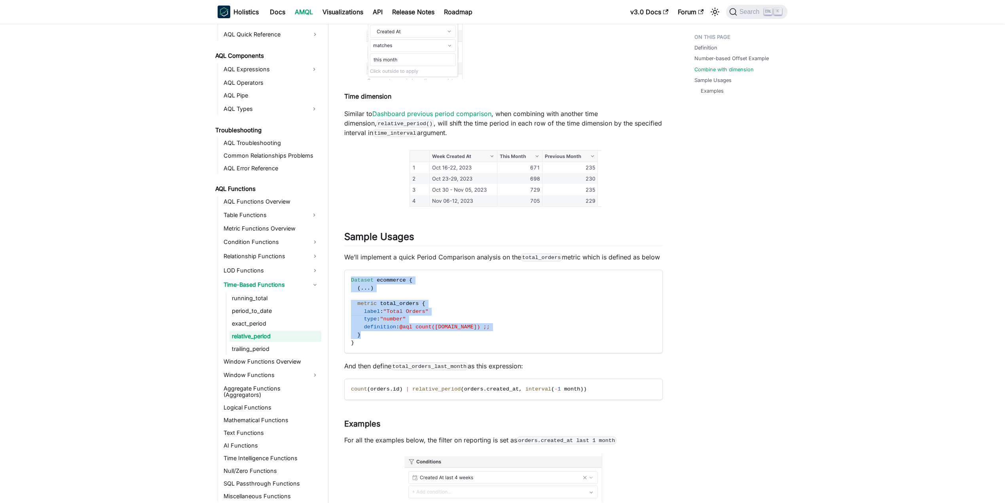
drag, startPoint x: 376, startPoint y: 345, endPoint x: 334, endPoint y: 279, distance: 78.1
click at [347, 292] on code "Dataset ecommerce { ( . . . ) metric total_orders { label : "Total Orders" type…" at bounding box center [503, 311] width 317 height 83
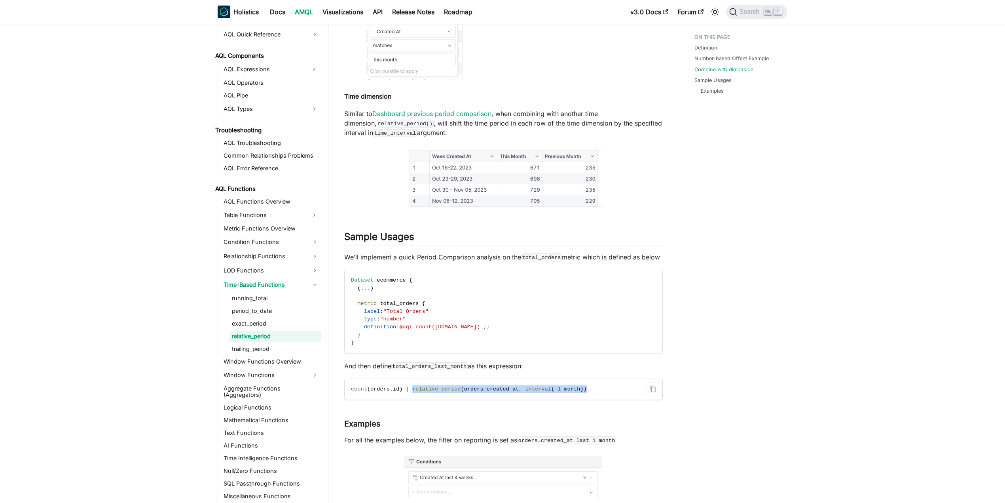
drag, startPoint x: 407, startPoint y: 396, endPoint x: 573, endPoint y: 400, distance: 166.3
click at [573, 399] on code "count ( orders . id ) | relative_period ( orders . created_at , interval ( - 1 …" at bounding box center [503, 389] width 317 height 21
drag, startPoint x: 573, startPoint y: 396, endPoint x: 408, endPoint y: 402, distance: 164.8
click at [408, 399] on code "count ( orders . id ) | relative_period ( orders . created_at , interval ( - 1 …" at bounding box center [503, 389] width 317 height 21
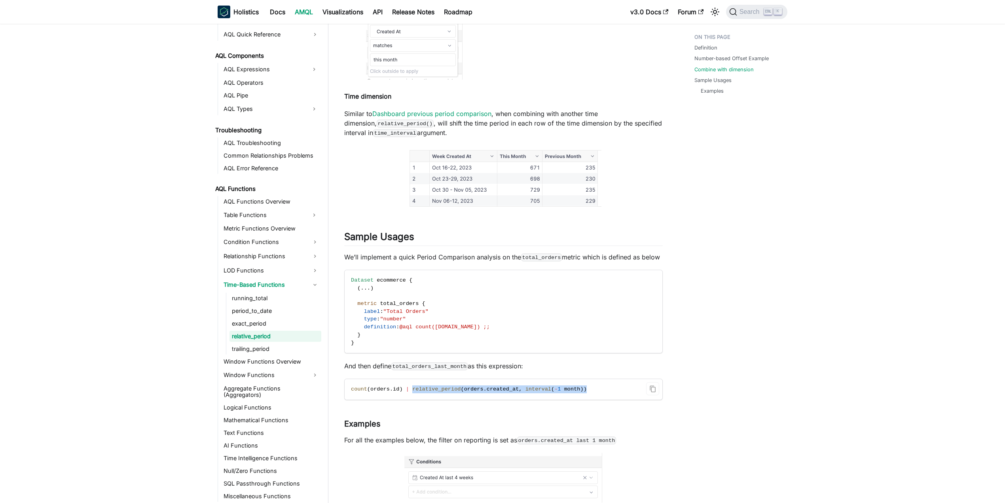
copy span "relative_period ( orders . created_at , interval ( - 1 month ) )"
click at [250, 324] on link "exact_period" at bounding box center [276, 323] width 92 height 11
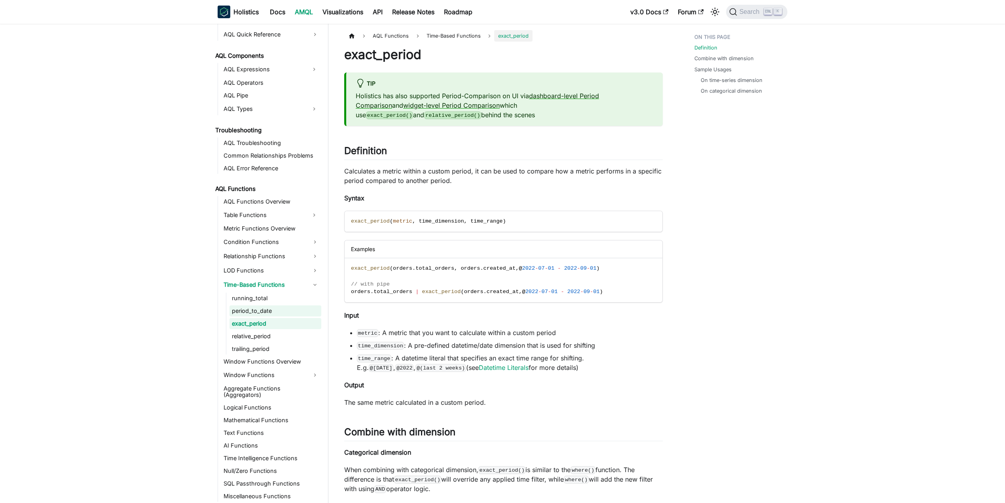
click at [260, 311] on link "period_to_date" at bounding box center [276, 310] width 92 height 11
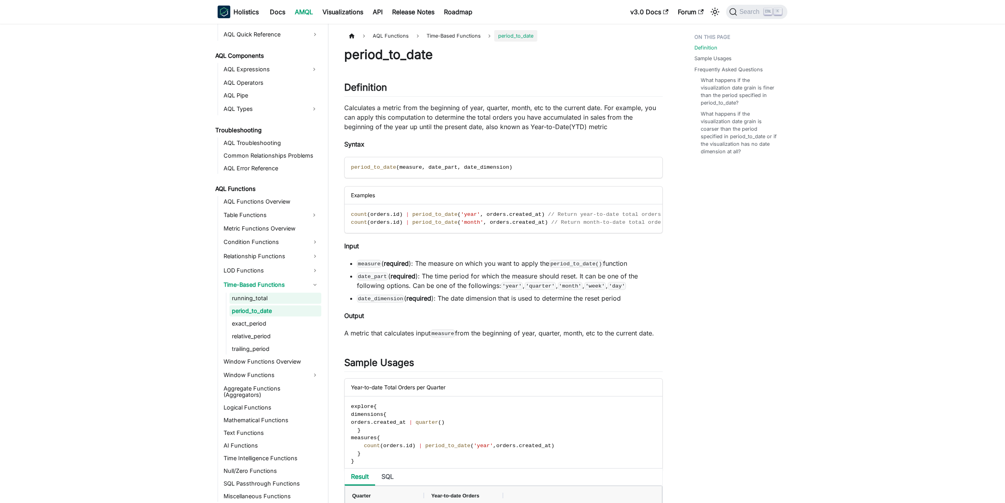
click at [251, 296] on link "running_total" at bounding box center [276, 297] width 92 height 11
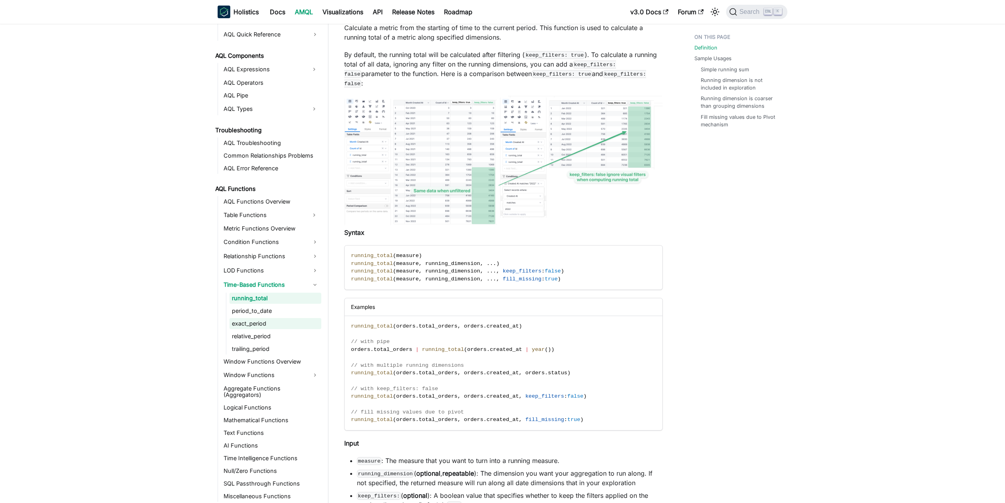
scroll to position [105, 0]
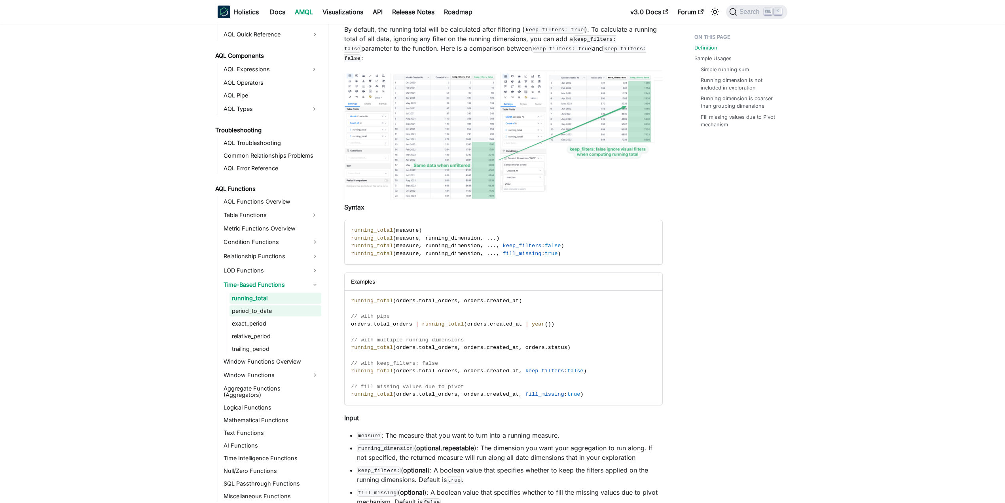
click at [253, 309] on link "period_to_date" at bounding box center [276, 310] width 92 height 11
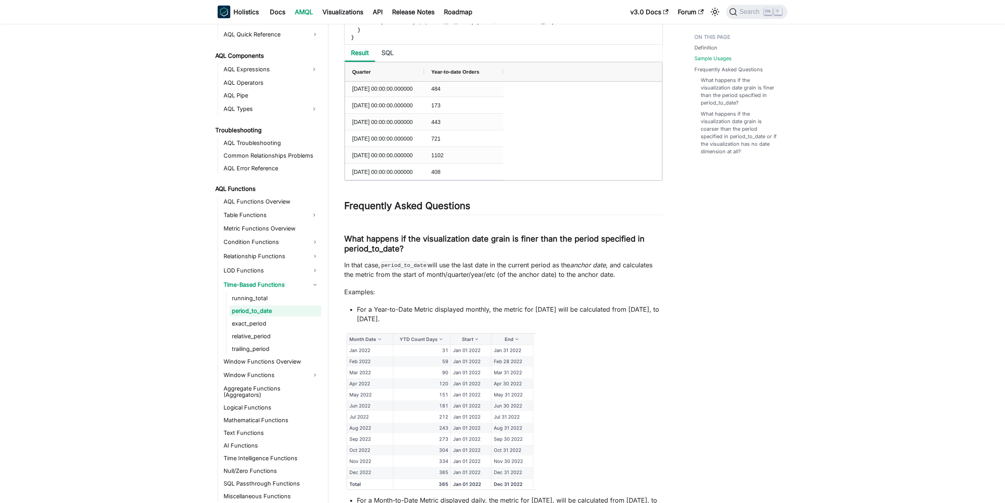
scroll to position [580, 0]
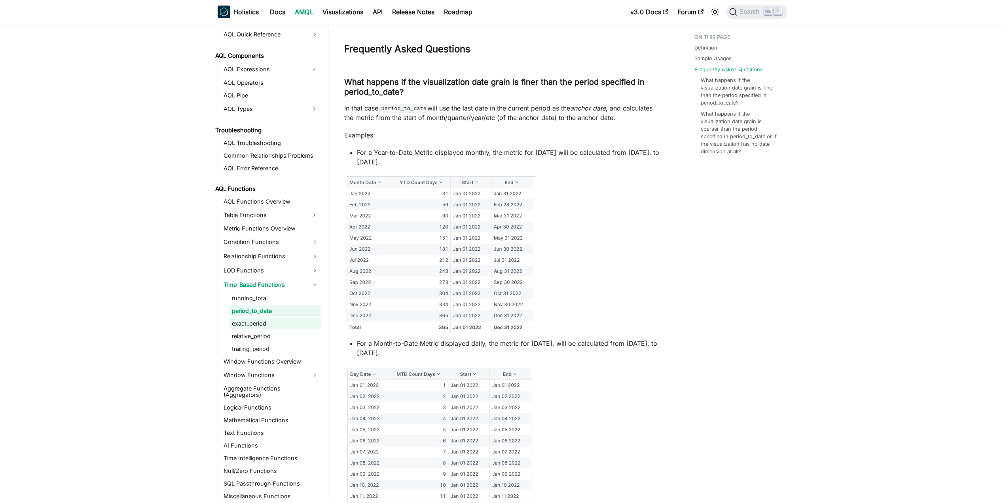
click at [260, 325] on link "exact_period" at bounding box center [276, 323] width 92 height 11
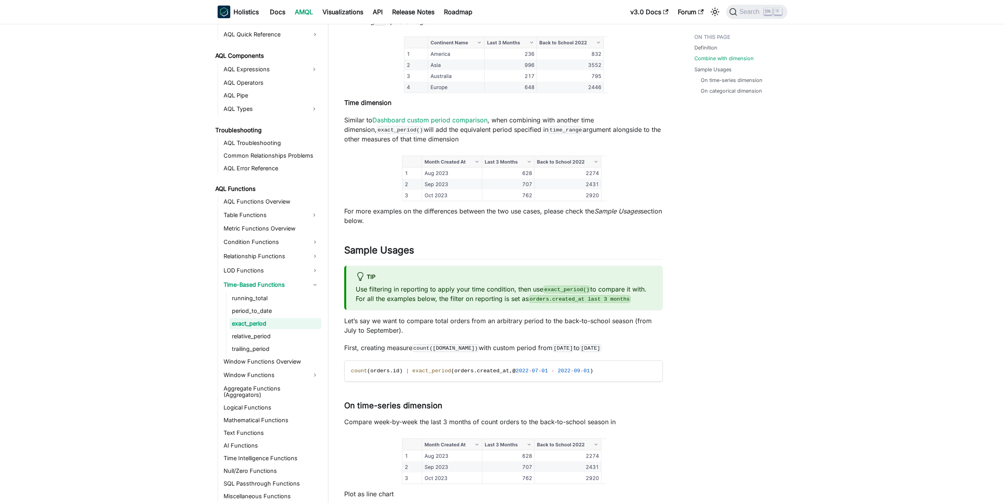
scroll to position [528, 0]
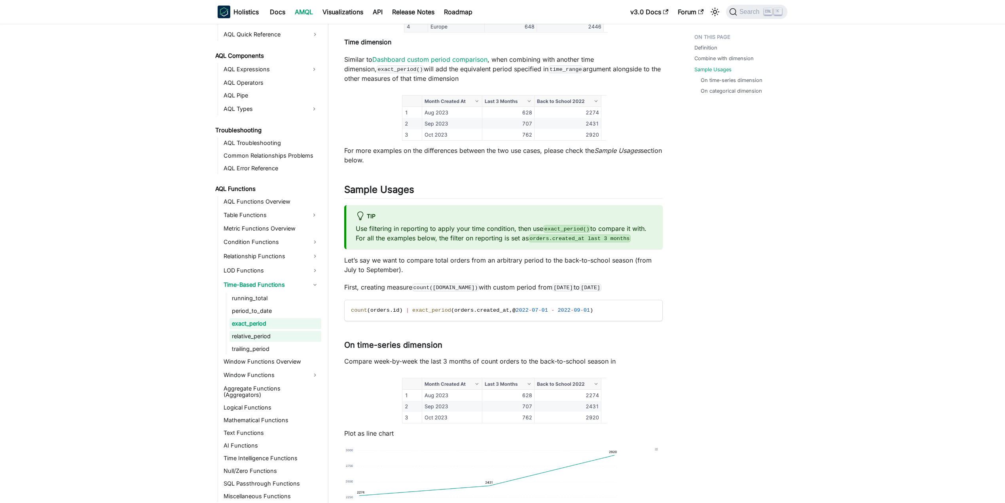
click at [266, 338] on link "relative_period" at bounding box center [276, 335] width 92 height 11
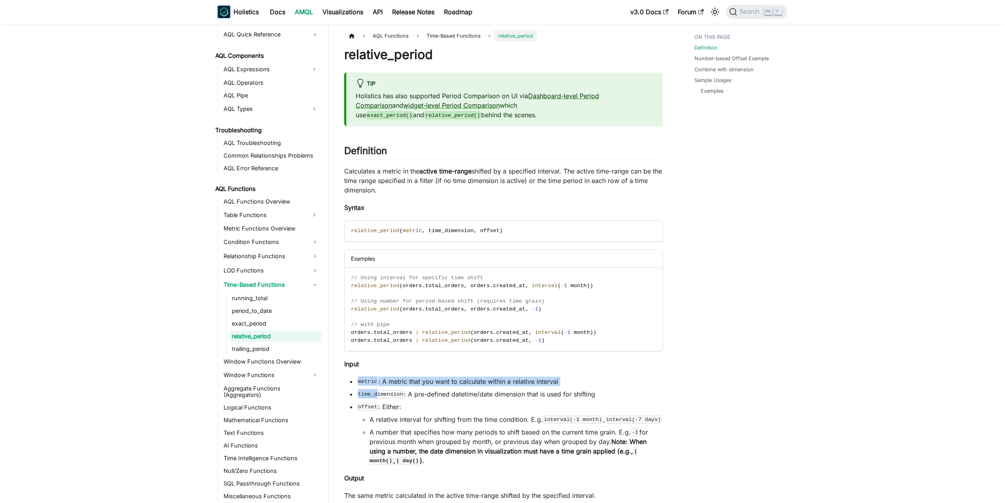
drag, startPoint x: 357, startPoint y: 383, endPoint x: 464, endPoint y: 420, distance: 113.4
click at [381, 388] on ul "metric : A metric that you want to calculate within a relative interval time_di…" at bounding box center [503, 420] width 319 height 89
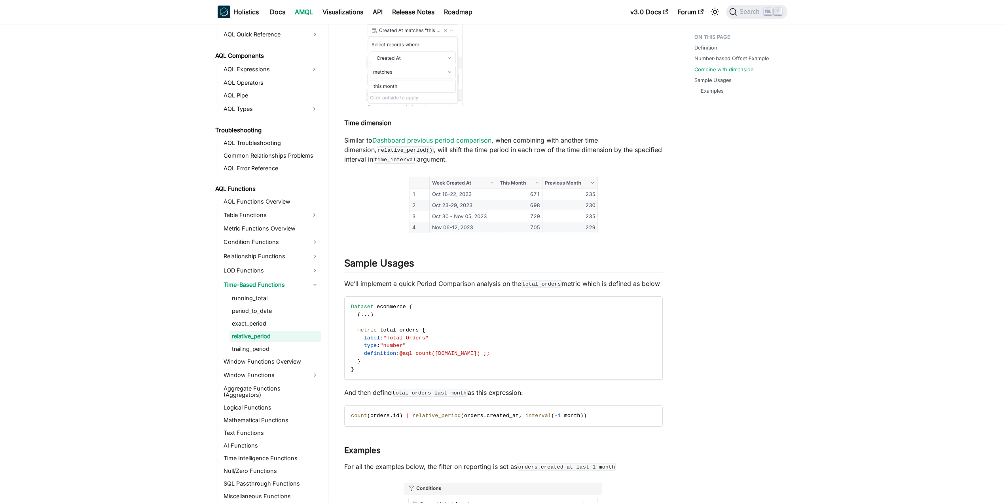
scroll to position [1209, 0]
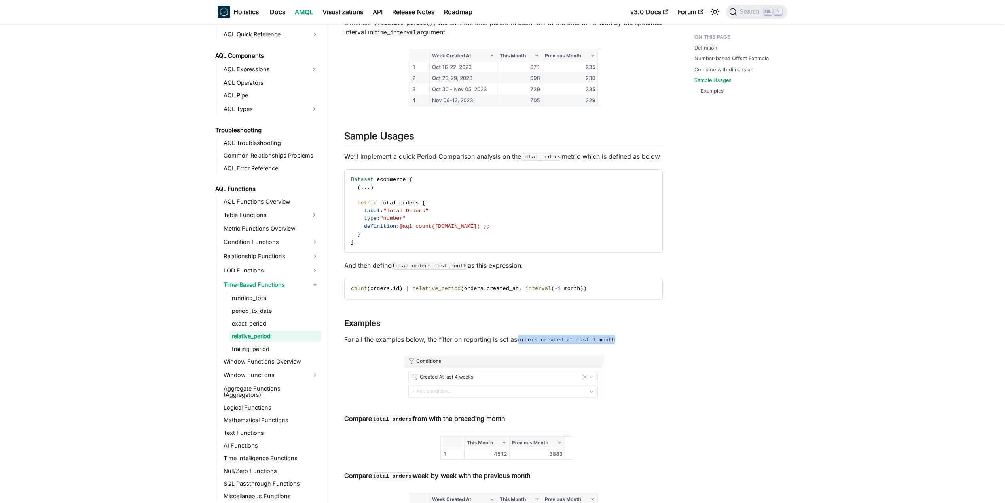
drag, startPoint x: 519, startPoint y: 346, endPoint x: 624, endPoint y: 352, distance: 105.0
click at [624, 344] on p "For all the examples below, the filter on reporting is set as orders.created_at…" at bounding box center [503, 338] width 319 height 9
drag, startPoint x: 373, startPoint y: 347, endPoint x: 611, endPoint y: 344, distance: 238.3
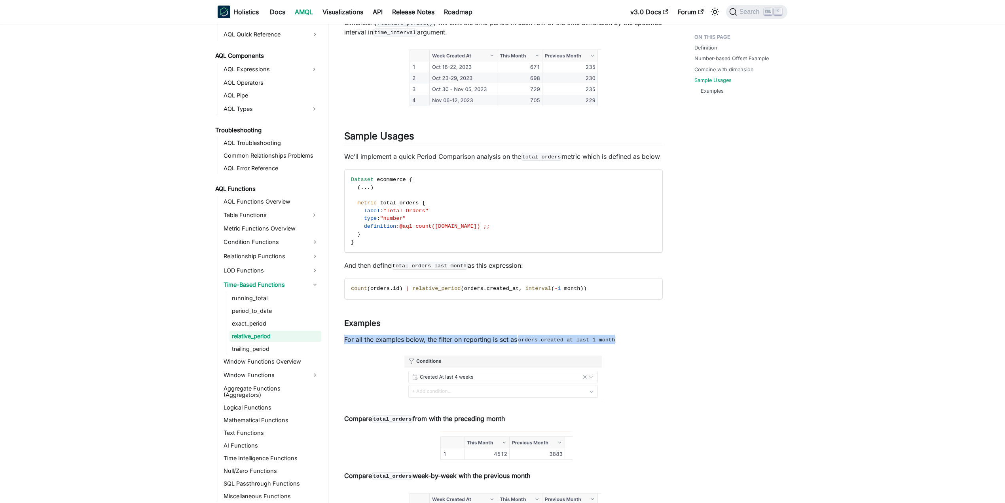
click at [611, 344] on p "For all the examples below, the filter on reporting is set as orders.created_at…" at bounding box center [503, 338] width 319 height 9
drag, startPoint x: 602, startPoint y: 345, endPoint x: 334, endPoint y: 349, distance: 267.5
drag, startPoint x: 346, startPoint y: 346, endPoint x: 609, endPoint y: 344, distance: 263.6
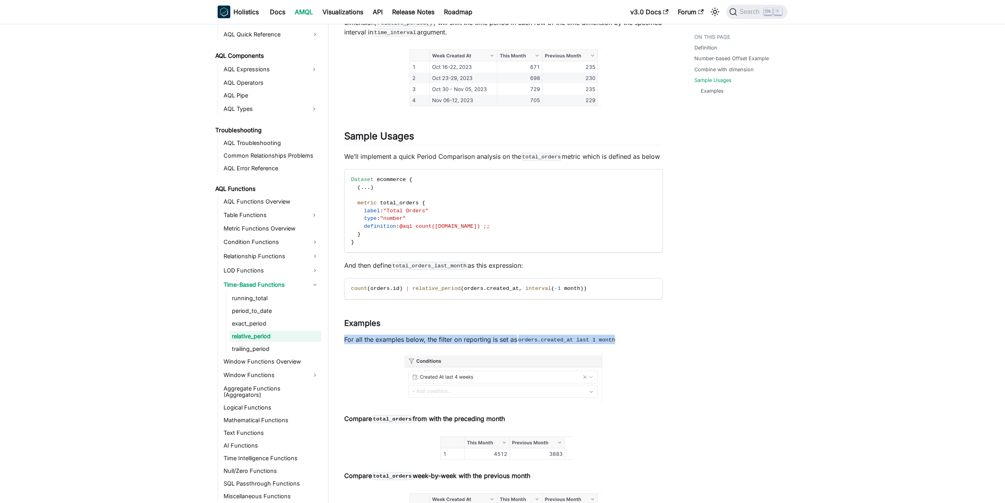
click at [609, 344] on p "For all the examples below, the filter on reporting is set as orders.created_at…" at bounding box center [503, 338] width 319 height 9
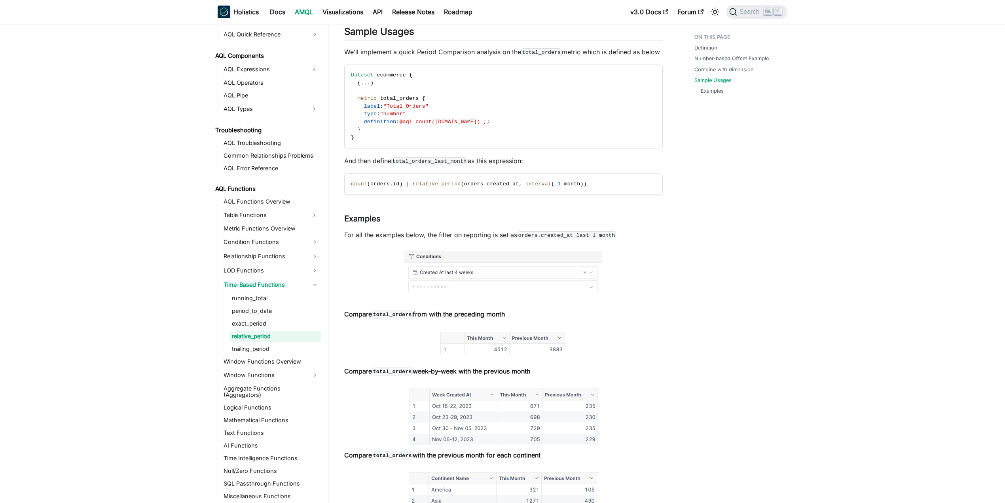
scroll to position [1314, 0]
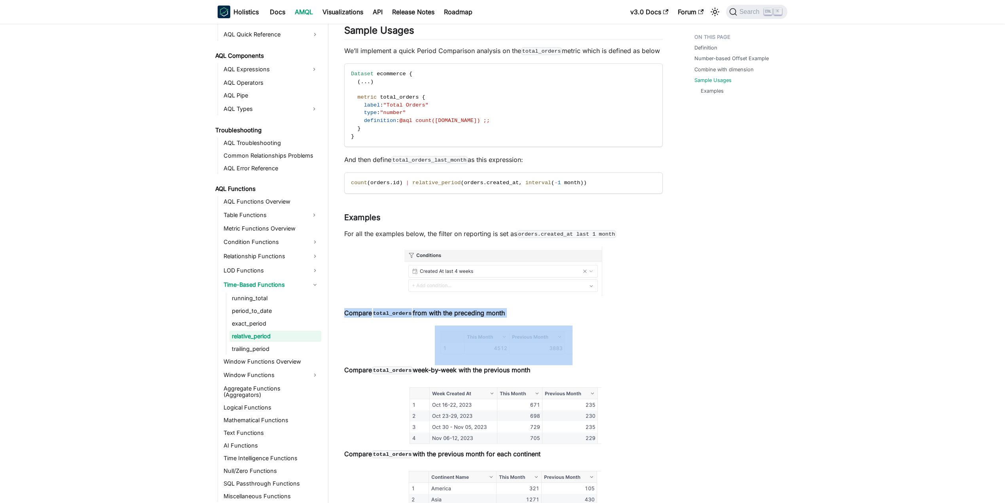
drag, startPoint x: 343, startPoint y: 321, endPoint x: 537, endPoint y: 344, distance: 195.8
click at [615, 340] on div at bounding box center [503, 345] width 319 height 40
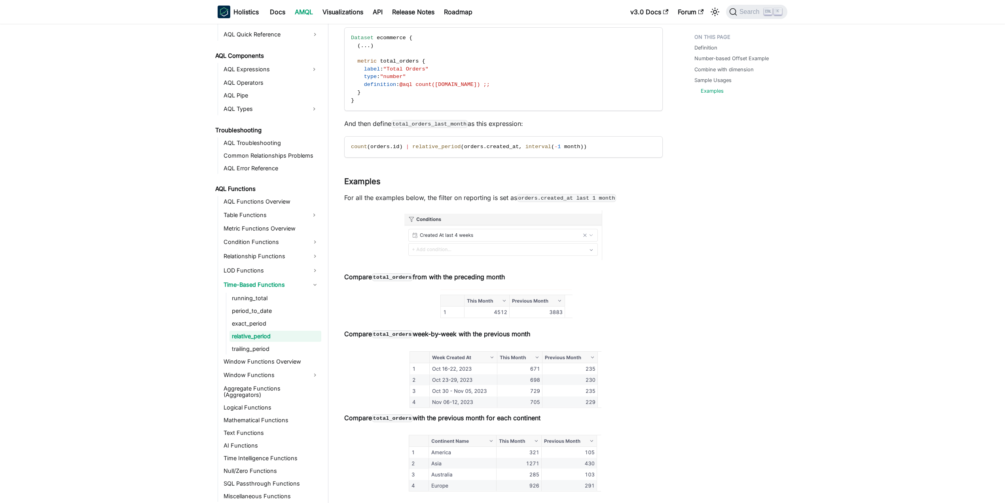
scroll to position [1420, 0]
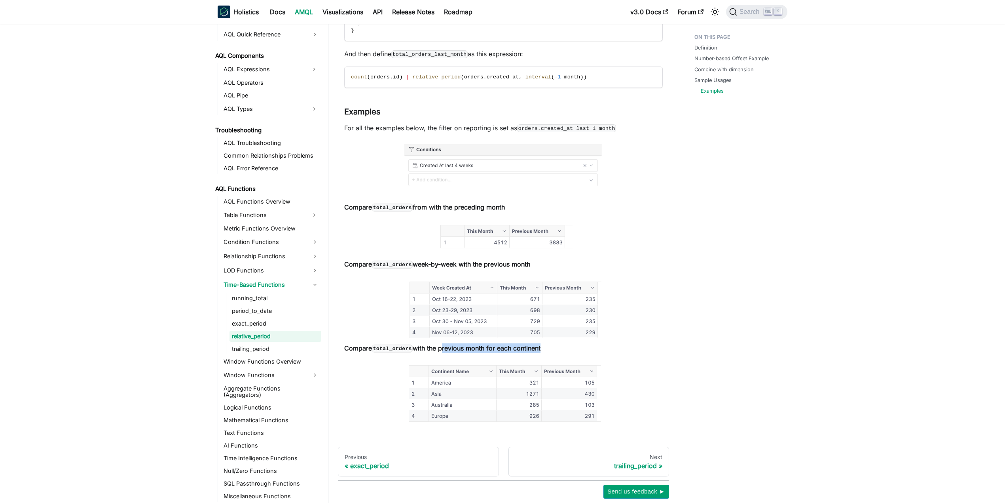
drag, startPoint x: 439, startPoint y: 358, endPoint x: 539, endPoint y: 356, distance: 99.3
click at [539, 352] on strong "Compare total_orders with the previous month for each continent" at bounding box center [442, 348] width 196 height 8
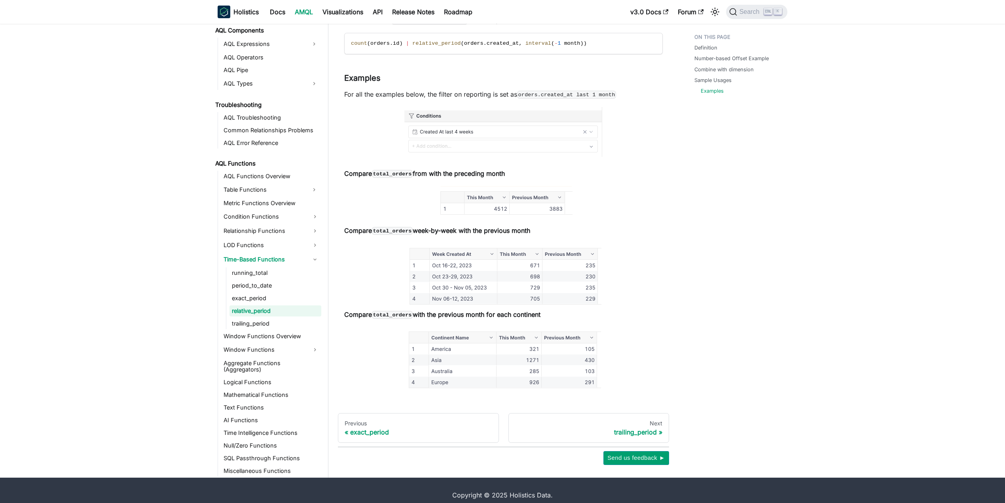
scroll to position [1473, 0]
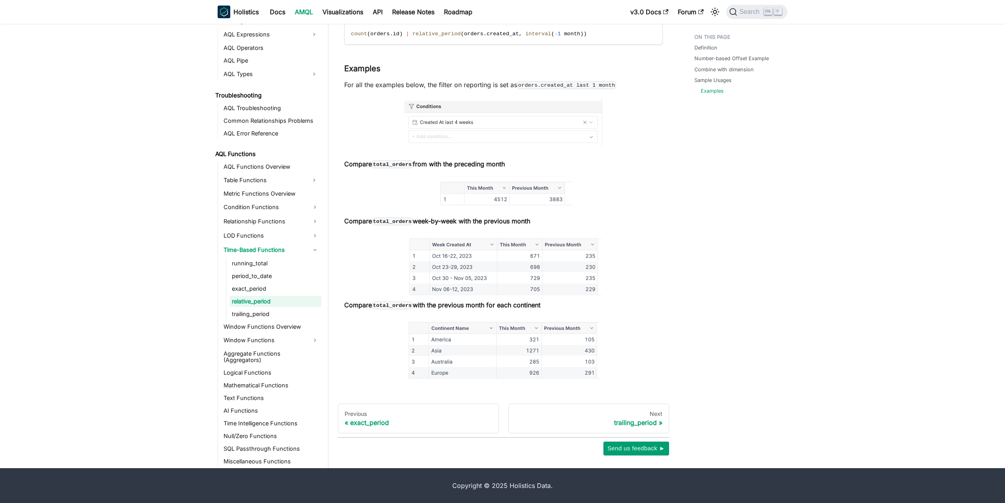
click at [394, 307] on code "total_orders" at bounding box center [392, 305] width 41 height 8
click at [428, 328] on img at bounding box center [503, 349] width 195 height 65
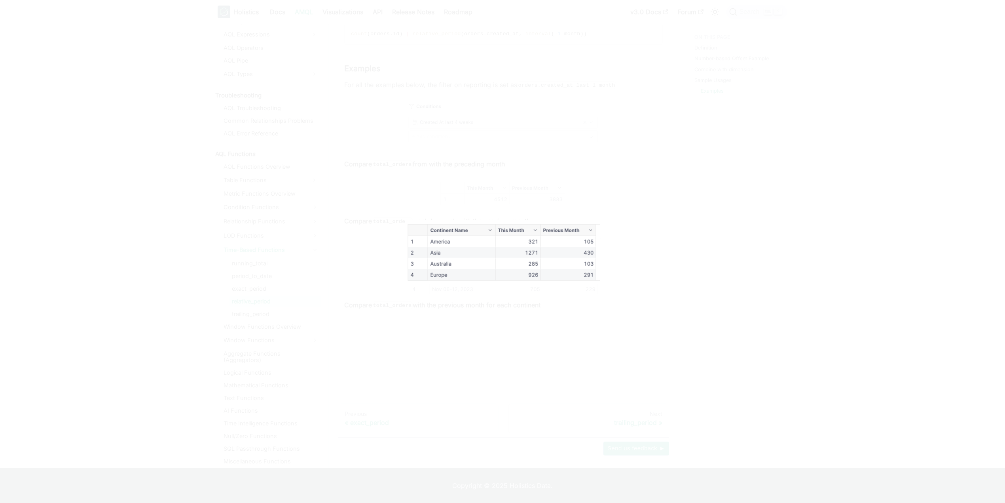
click at [435, 253] on img at bounding box center [502, 252] width 195 height 65
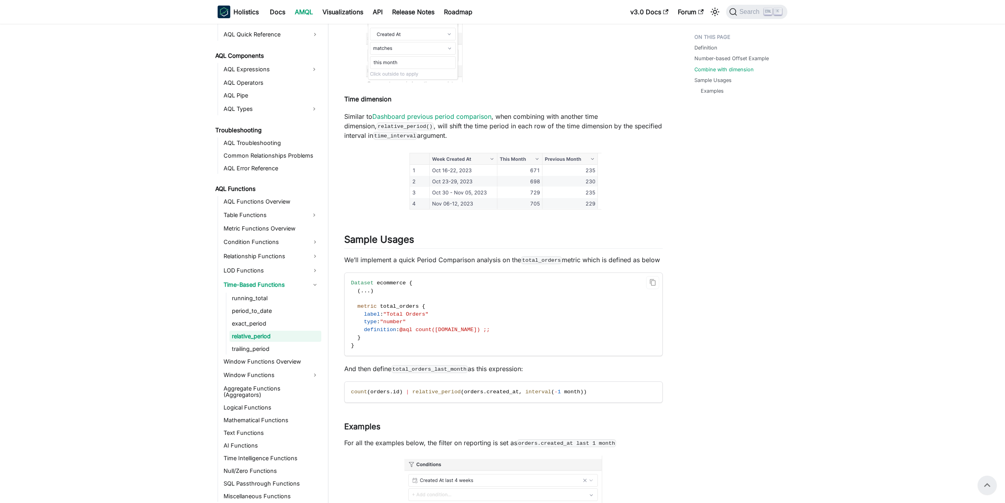
scroll to position [1103, 0]
drag, startPoint x: 396, startPoint y: 379, endPoint x: 467, endPoint y: 379, distance: 71.2
click at [467, 375] on p "And then define total_orders_last_month as this expression:" at bounding box center [503, 370] width 319 height 9
drag, startPoint x: 353, startPoint y: 293, endPoint x: 445, endPoint y: 303, distance: 92.8
click at [444, 303] on code "Dataset ecommerce { ( . . . ) metric total_orders { label : "Total Orders" type…" at bounding box center [503, 316] width 317 height 83
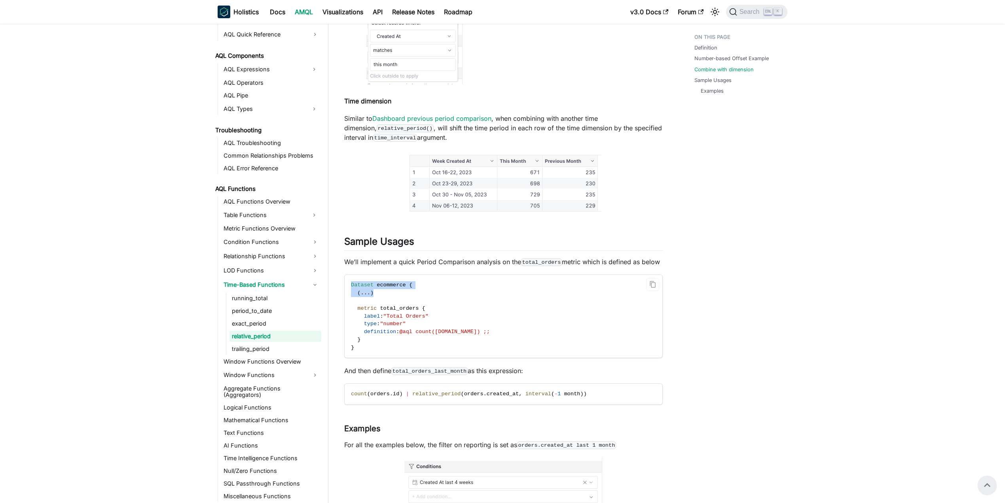
drag, startPoint x: 445, startPoint y: 304, endPoint x: 442, endPoint y: 307, distance: 5.0
click at [446, 304] on code "Dataset ecommerce { ( . . . ) metric total_orders { label : "Total Orders" type…" at bounding box center [503, 316] width 317 height 83
drag, startPoint x: 350, startPoint y: 317, endPoint x: 431, endPoint y: 353, distance: 89.3
click at [431, 353] on code "Dataset ecommerce { ( . . . ) metric total_orders { label : "Total Orders" type…" at bounding box center [503, 316] width 317 height 83
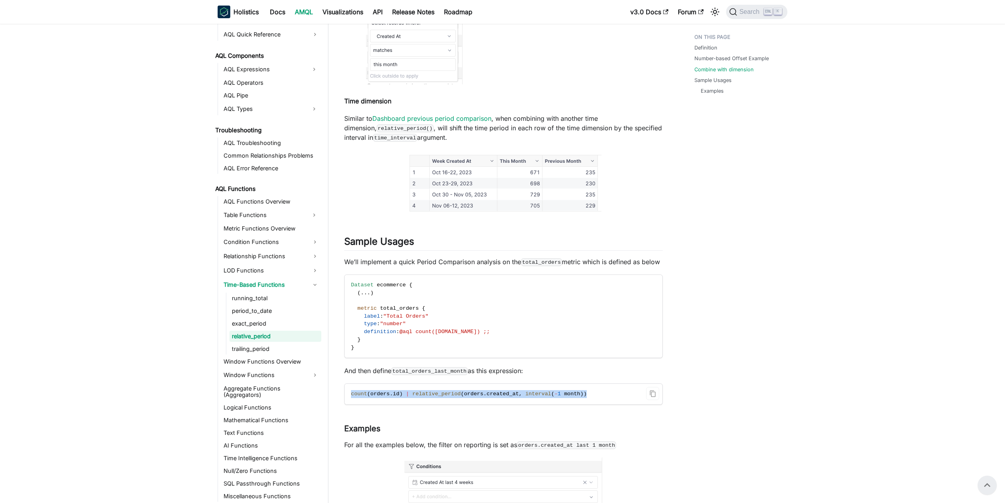
drag, startPoint x: 350, startPoint y: 404, endPoint x: 575, endPoint y: 401, distance: 225.6
click at [575, 401] on code "count ( orders . id ) | relative_period ( orders . created_at , interval ( - 1 …" at bounding box center [503, 393] width 317 height 21
drag, startPoint x: 572, startPoint y: 399, endPoint x: 412, endPoint y: 401, distance: 160.3
click at [412, 401] on code "count ( orders . id ) | relative_period ( orders . created_at , interval ( - 1 …" at bounding box center [503, 393] width 317 height 21
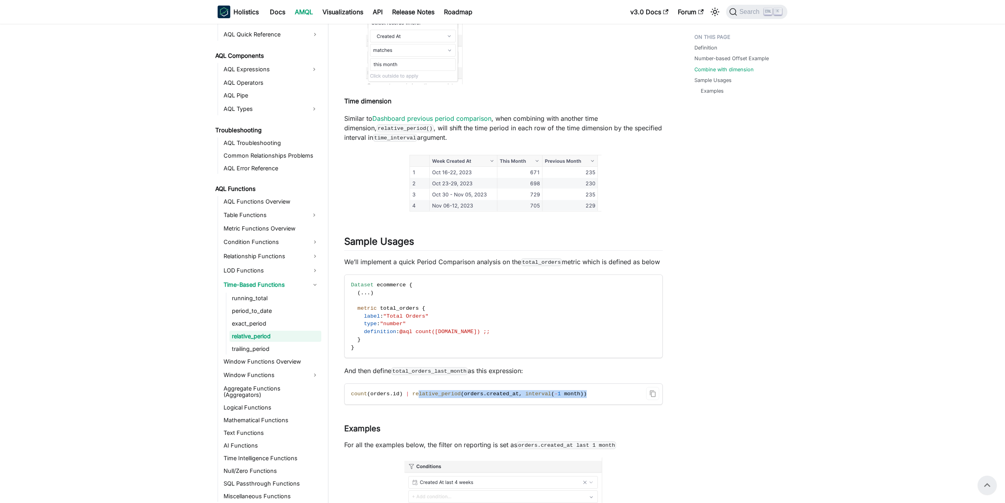
click at [412, 397] on span "relative_period" at bounding box center [436, 394] width 48 height 6
drag, startPoint x: 412, startPoint y: 401, endPoint x: 572, endPoint y: 394, distance: 160.4
click at [572, 394] on code "count ( orders . id ) | relative_period ( orders . created_at , interval ( - 1 …" at bounding box center [503, 393] width 317 height 21
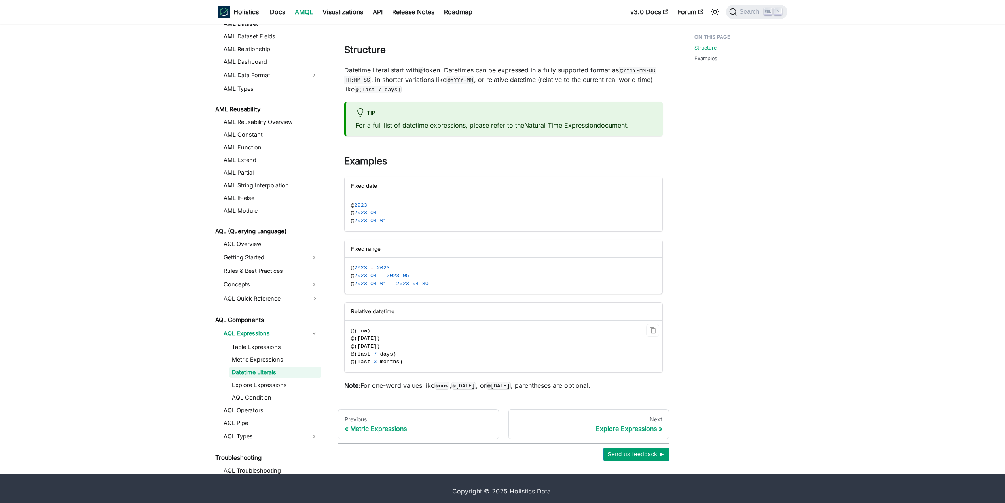
scroll to position [74, 0]
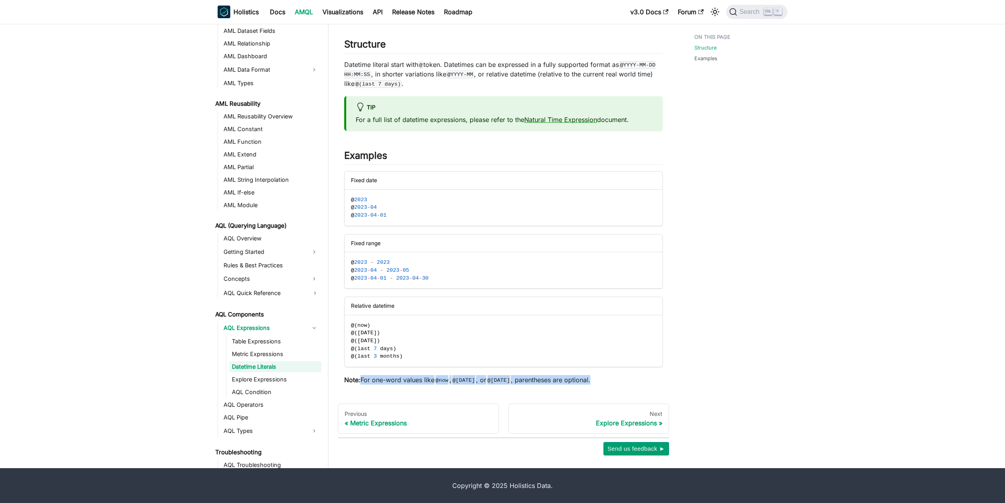
drag, startPoint x: 360, startPoint y: 379, endPoint x: 598, endPoint y: 381, distance: 238.3
click at [598, 381] on p "Note: For one-word values like @now , @[DATE] , or @[DATE] , parentheses are op…" at bounding box center [503, 379] width 319 height 9
drag, startPoint x: 605, startPoint y: 381, endPoint x: 533, endPoint y: 380, distance: 72.4
click at [534, 380] on p "Note: For one-word values like @now , @[DATE] , or @[DATE] , parentheses are op…" at bounding box center [503, 379] width 319 height 9
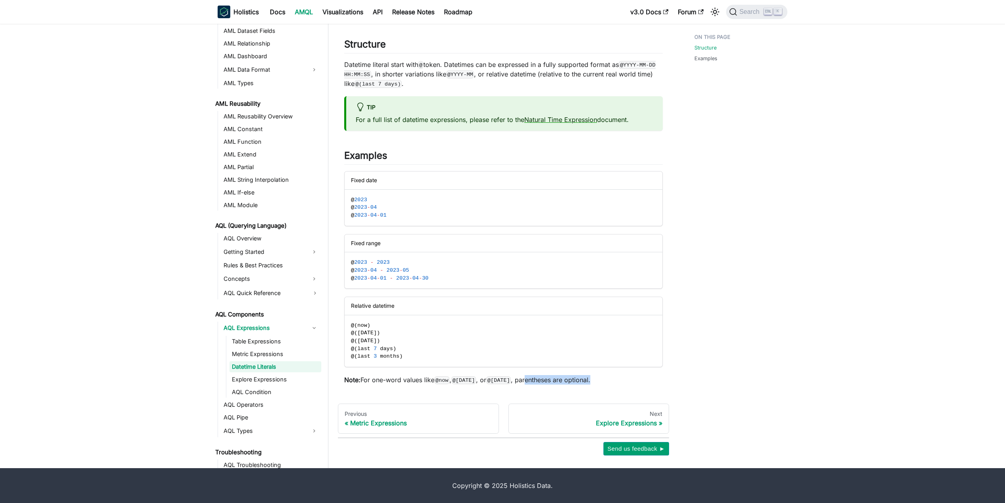
click at [533, 380] on p "Note: For one-word values like @now , @[DATE] , or @[DATE] , parentheses are op…" at bounding box center [503, 379] width 319 height 9
drag, startPoint x: 401, startPoint y: 358, endPoint x: 340, endPoint y: 321, distance: 71.7
click at [340, 321] on article "AQL Components AQL Expressions Datetime Literals On this page Datetime Literals…" at bounding box center [503, 171] width 331 height 426
click at [433, 335] on code "@ ( now ) @ ( [DATE] ) @ ( [DATE] ) @ ( last 7 days ) @ ( last 3 months )" at bounding box center [503, 341] width 317 height 52
drag, startPoint x: 372, startPoint y: 348, endPoint x: 380, endPoint y: 349, distance: 7.6
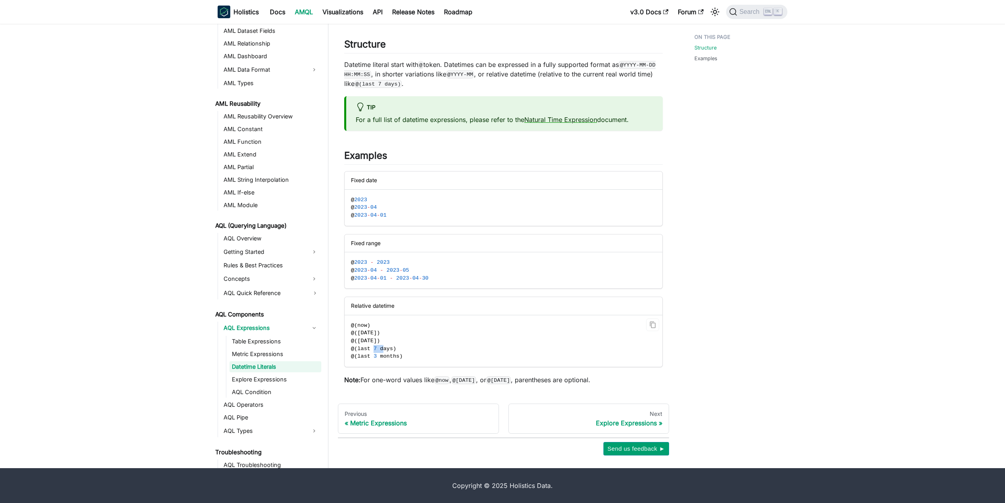
click at [380, 349] on span "@ ( last 7 days )" at bounding box center [373, 348] width 45 height 6
click at [260, 354] on link "Metric Expressions" at bounding box center [276, 353] width 92 height 11
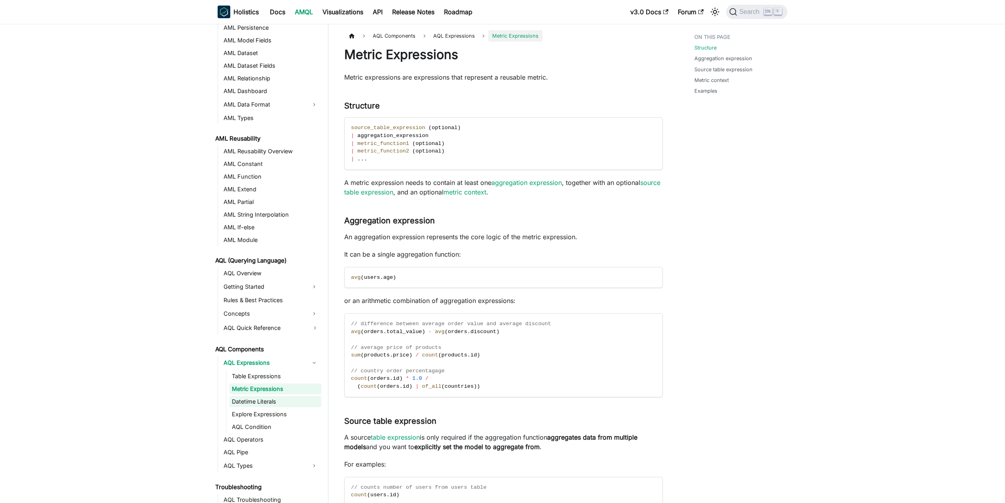
click at [251, 399] on link "Datetime Literals" at bounding box center [276, 401] width 92 height 11
